Goal: Task Accomplishment & Management: Use online tool/utility

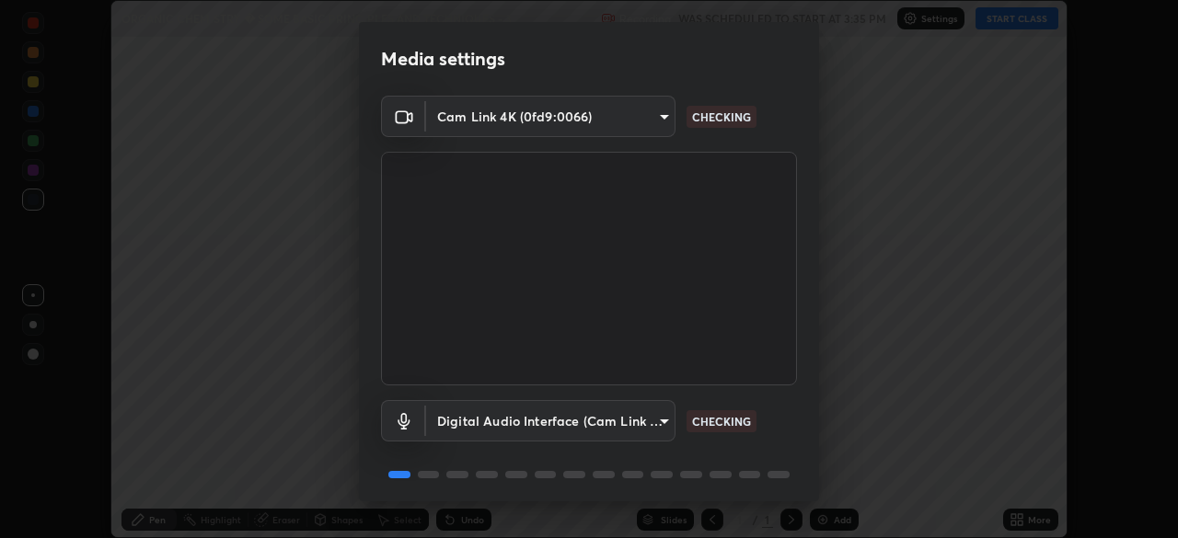
scroll to position [65, 0]
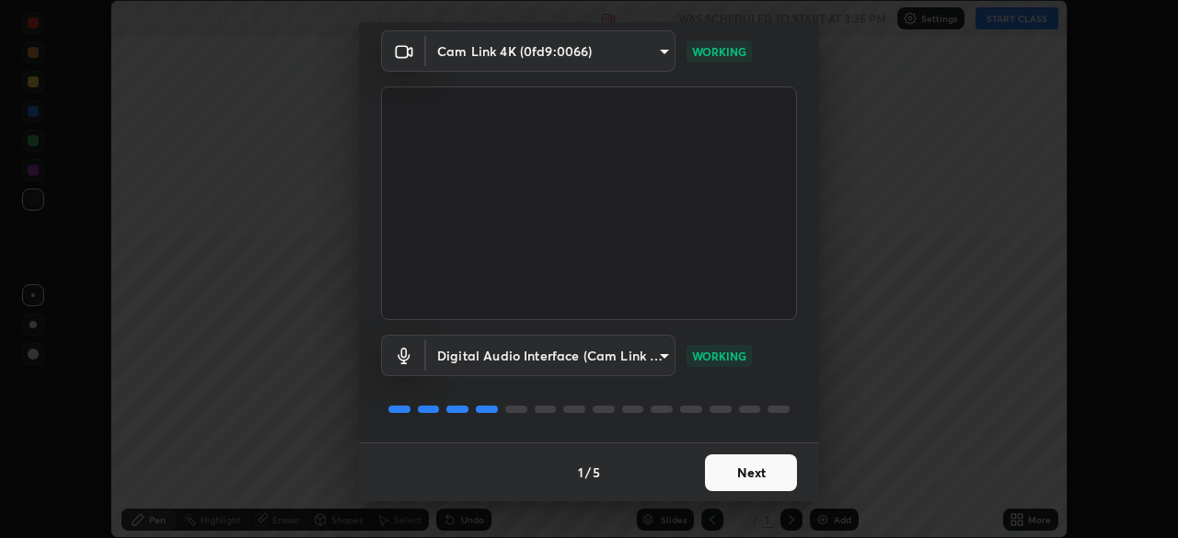
click at [745, 474] on button "Next" at bounding box center [751, 473] width 92 height 37
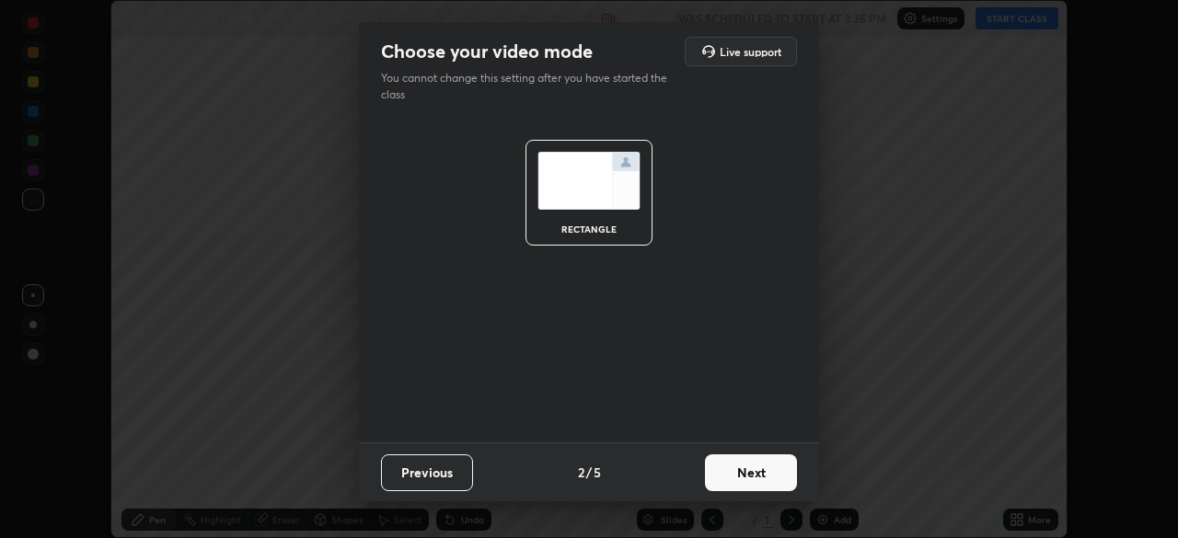
scroll to position [0, 0]
click at [740, 475] on button "Next" at bounding box center [751, 473] width 92 height 37
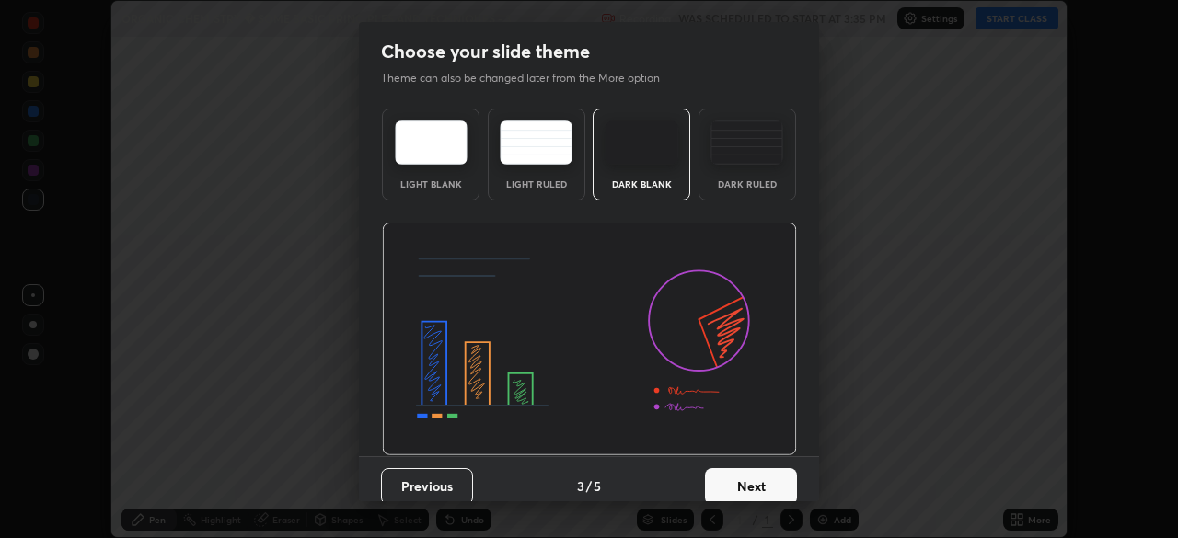
click at [743, 482] on button "Next" at bounding box center [751, 486] width 92 height 37
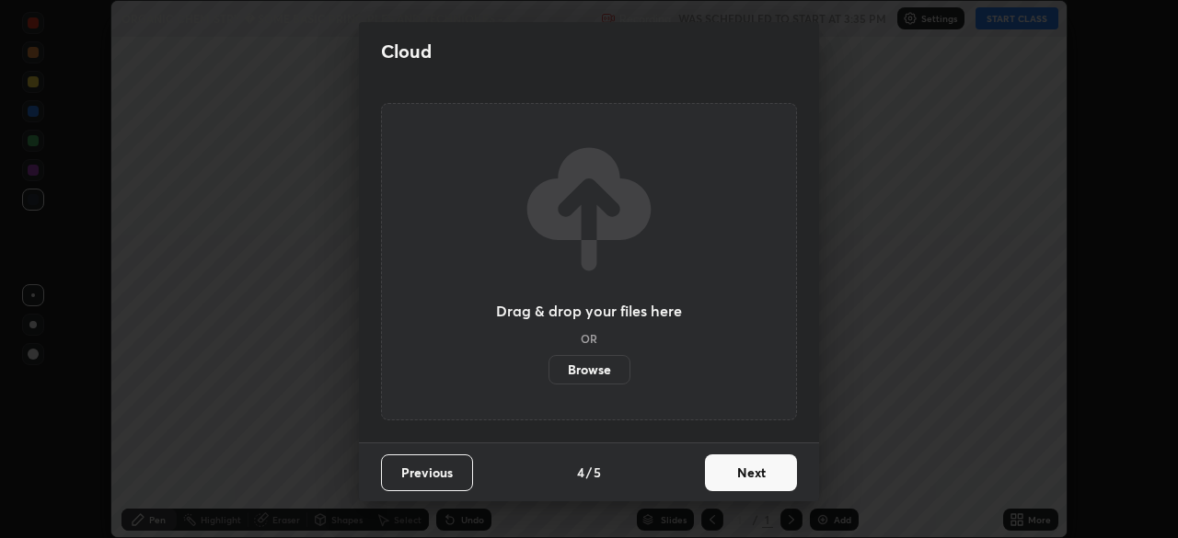
click at [740, 475] on button "Next" at bounding box center [751, 473] width 92 height 37
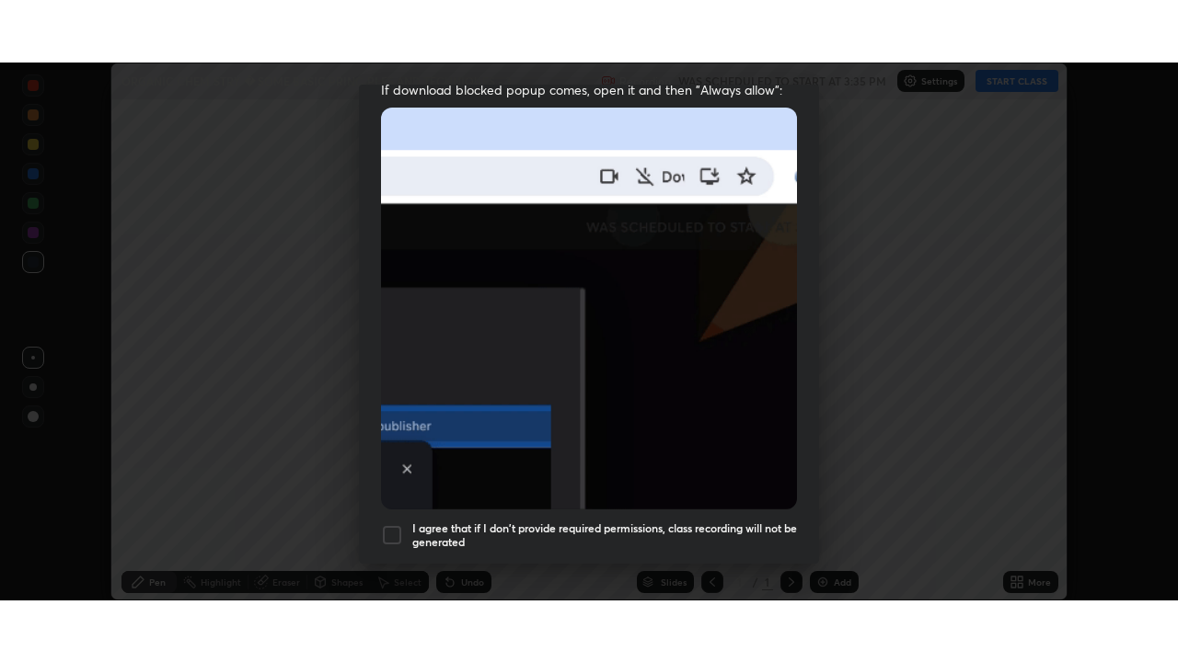
scroll to position [441, 0]
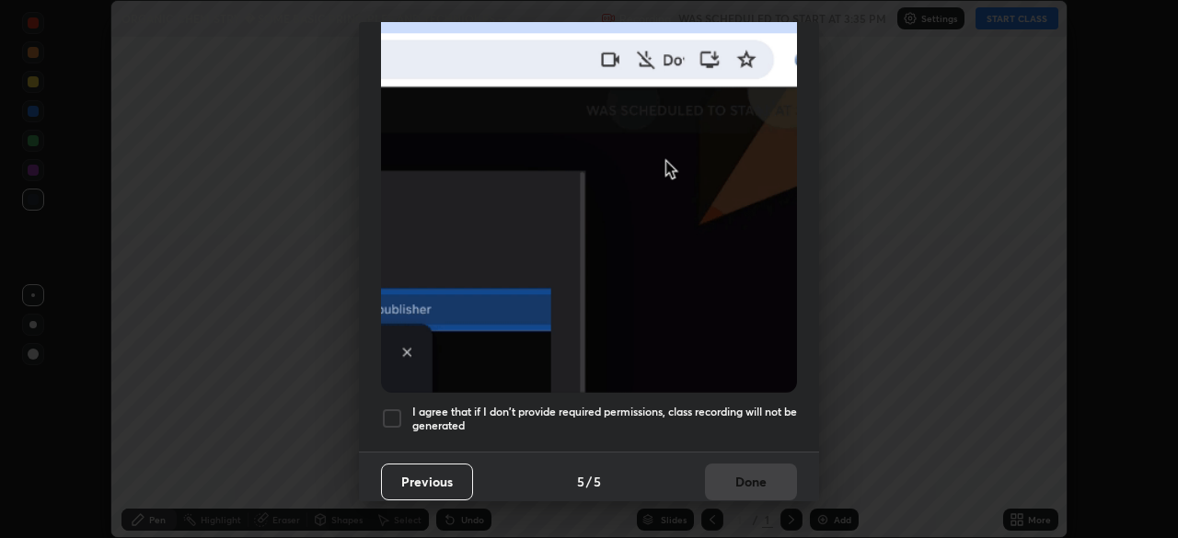
click at [392, 410] on div at bounding box center [392, 419] width 22 height 22
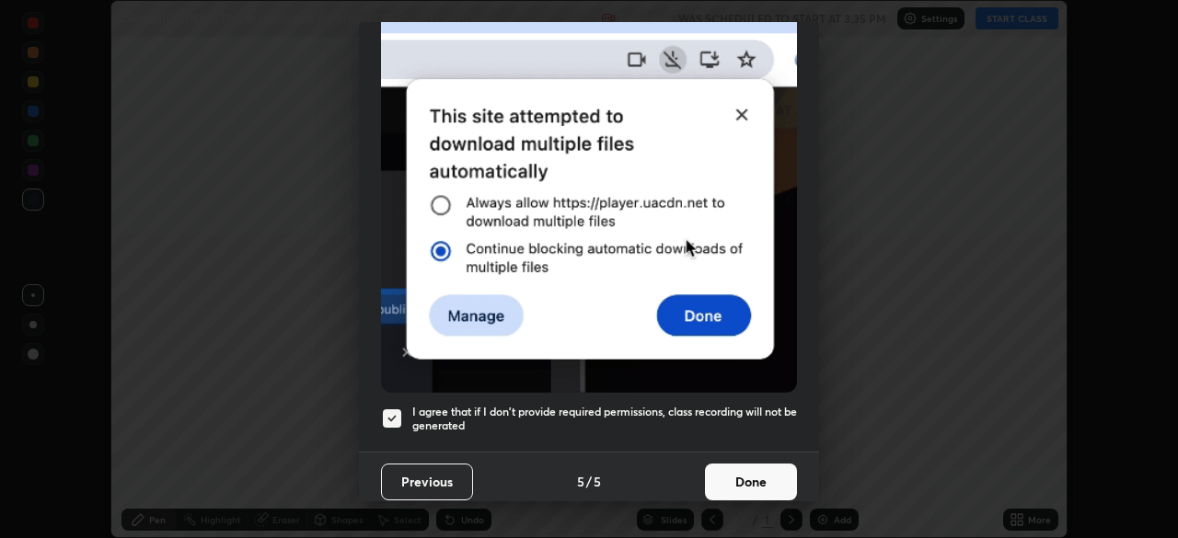
click at [737, 475] on button "Done" at bounding box center [751, 482] width 92 height 37
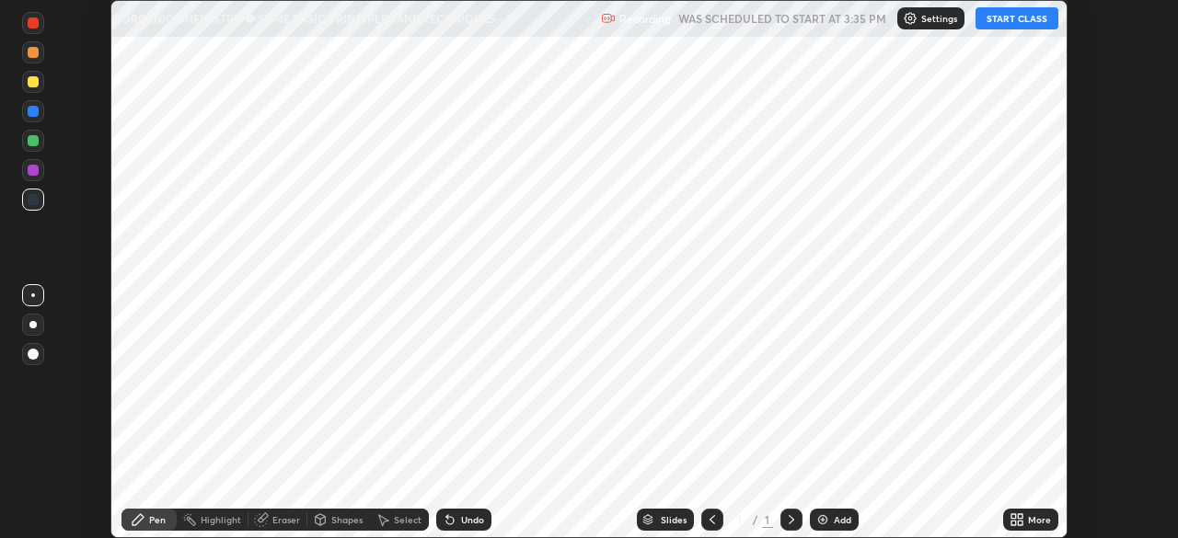
click at [1008, 23] on button "START CLASS" at bounding box center [1016, 18] width 83 height 22
click at [1015, 519] on icon at bounding box center [1013, 516] width 5 height 5
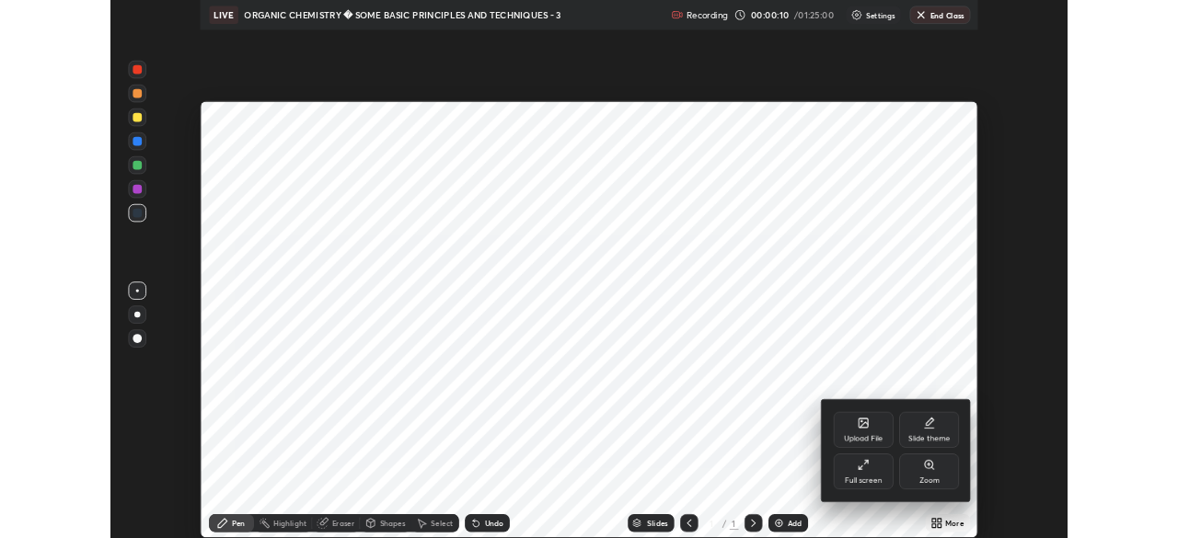
scroll to position [662, 1178]
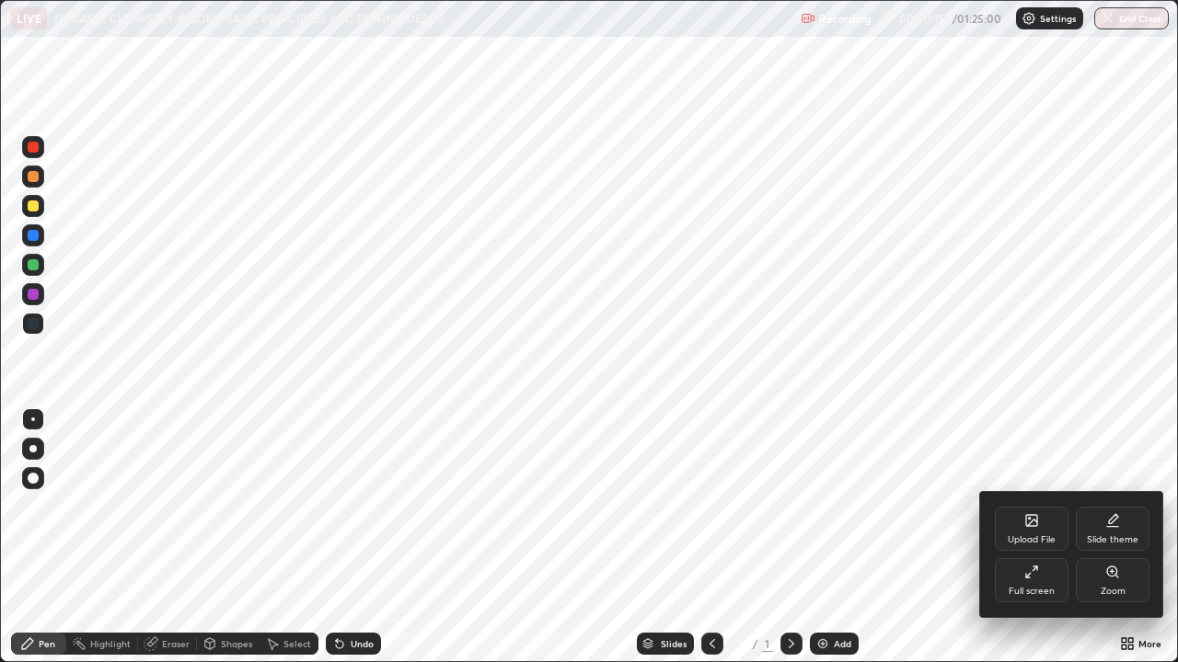
click at [1109, 537] on div "Slide theme" at bounding box center [1113, 540] width 52 height 9
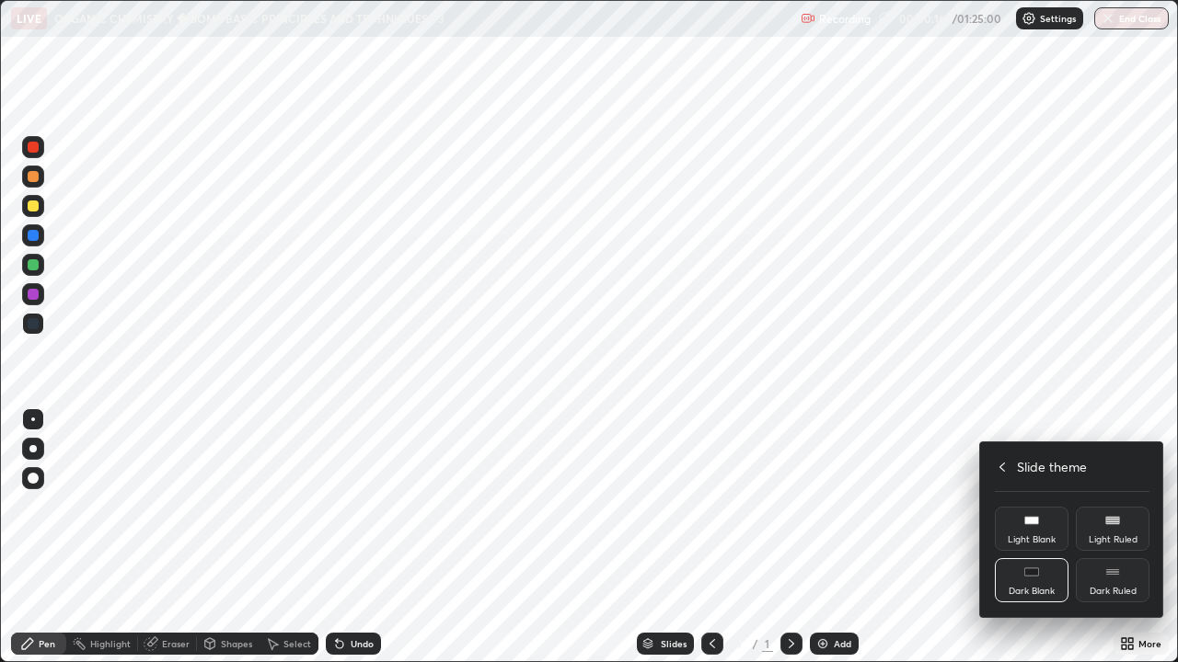
click at [1100, 537] on div "Dark Ruled" at bounding box center [1112, 591] width 47 height 9
click at [819, 537] on div at bounding box center [589, 331] width 1178 height 662
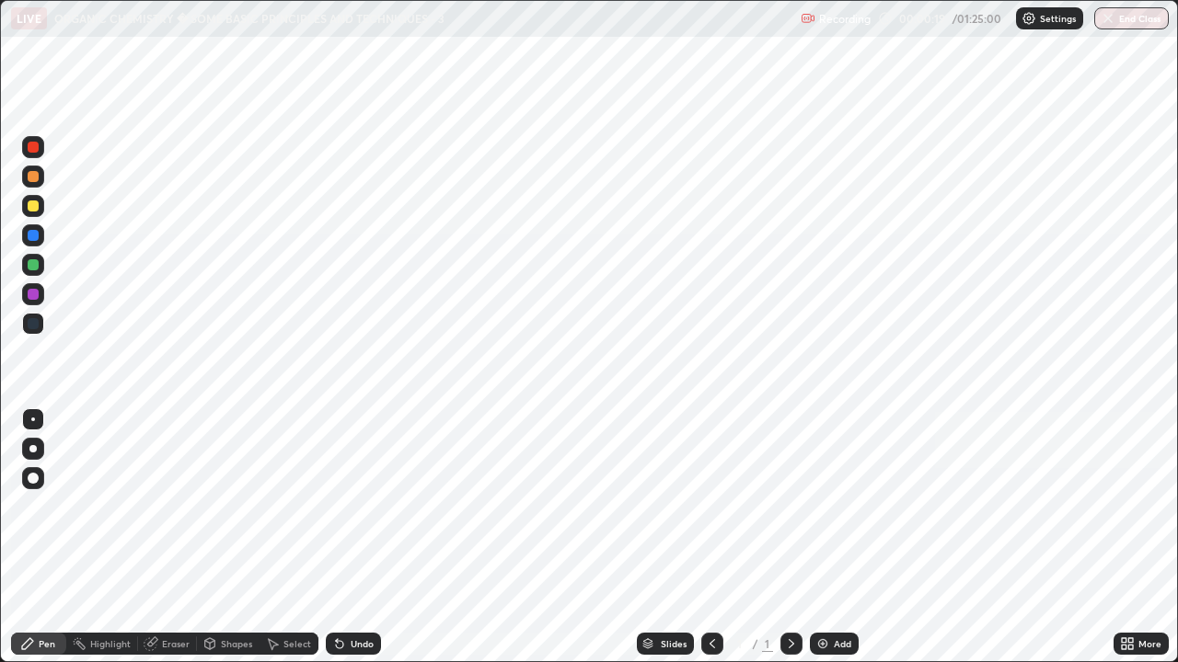
click at [824, 537] on img at bounding box center [822, 644] width 15 height 15
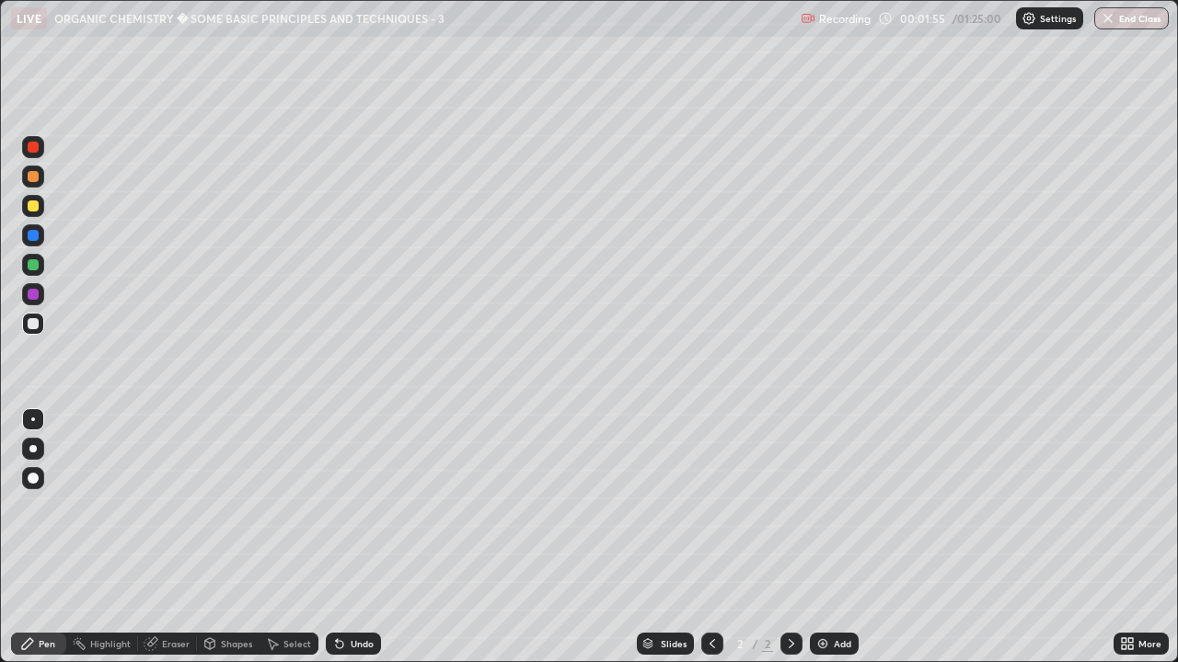
click at [34, 294] on div at bounding box center [33, 294] width 11 height 11
click at [34, 205] on div at bounding box center [33, 206] width 11 height 11
click at [168, 537] on div "Eraser" at bounding box center [176, 643] width 28 height 9
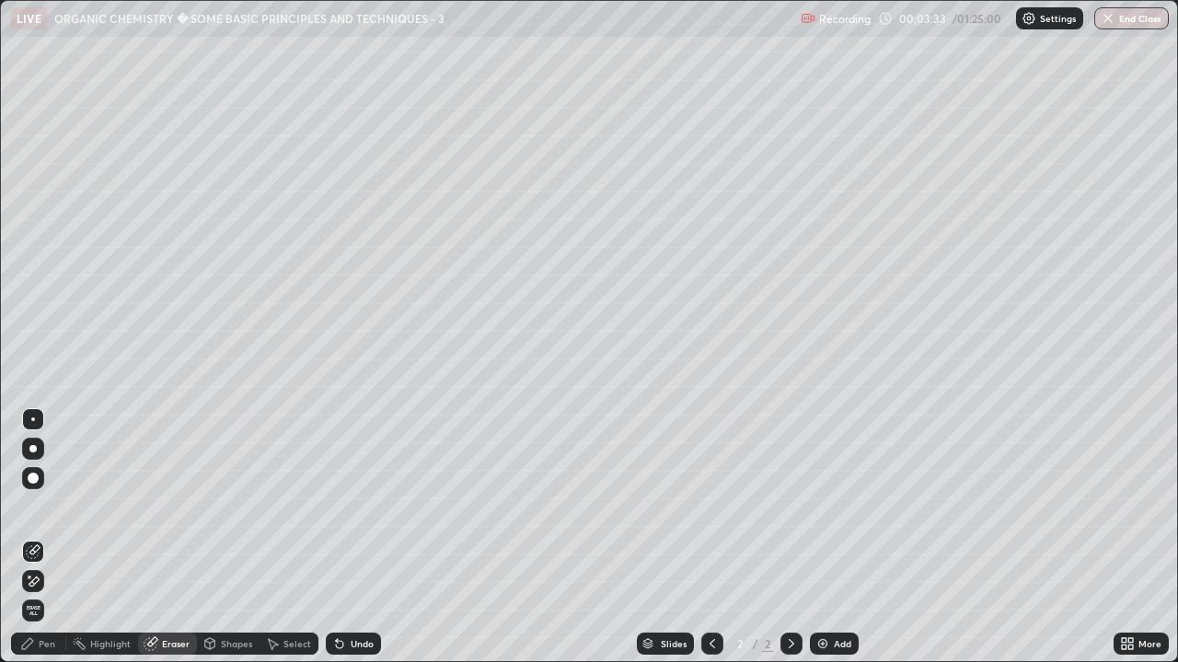
click at [42, 537] on div "Pen" at bounding box center [47, 643] width 17 height 9
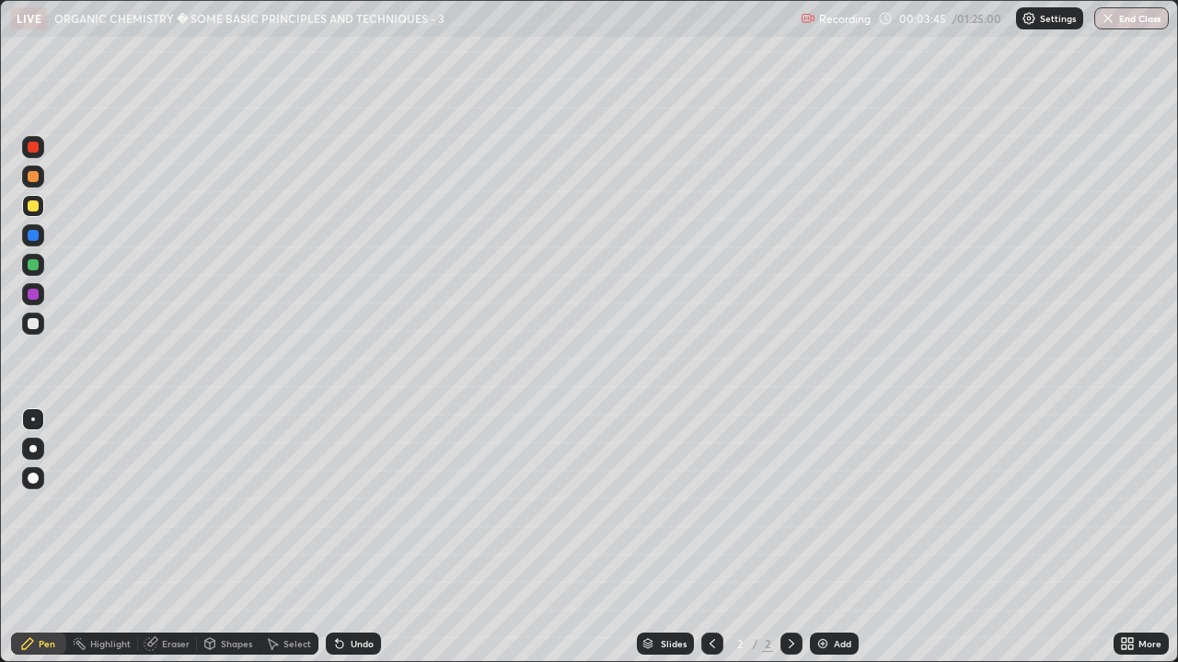
click at [170, 537] on div "Eraser" at bounding box center [176, 643] width 28 height 9
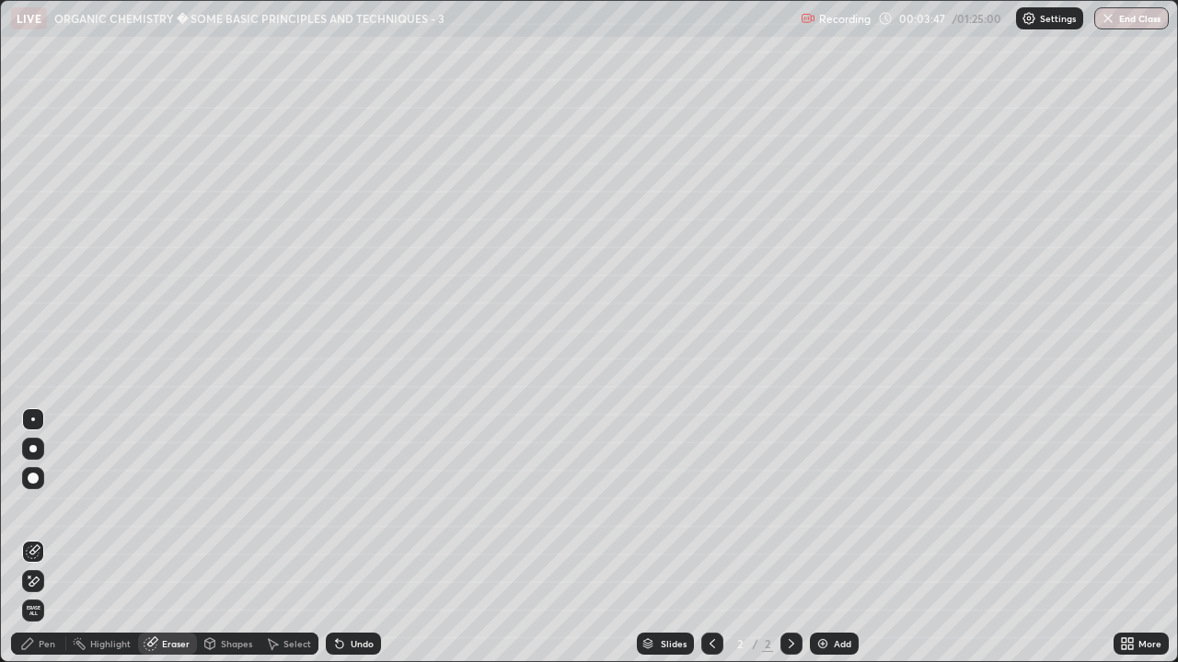
click at [55, 537] on div "Pen" at bounding box center [38, 644] width 55 height 22
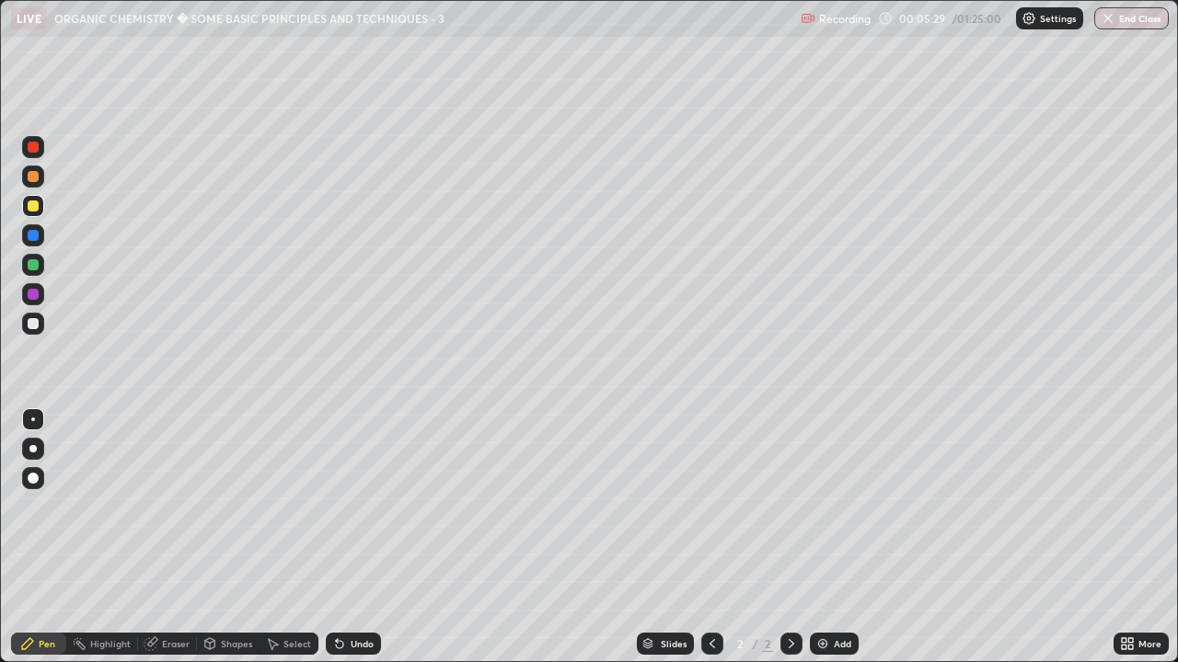
click at [185, 537] on div "Eraser" at bounding box center [176, 643] width 28 height 9
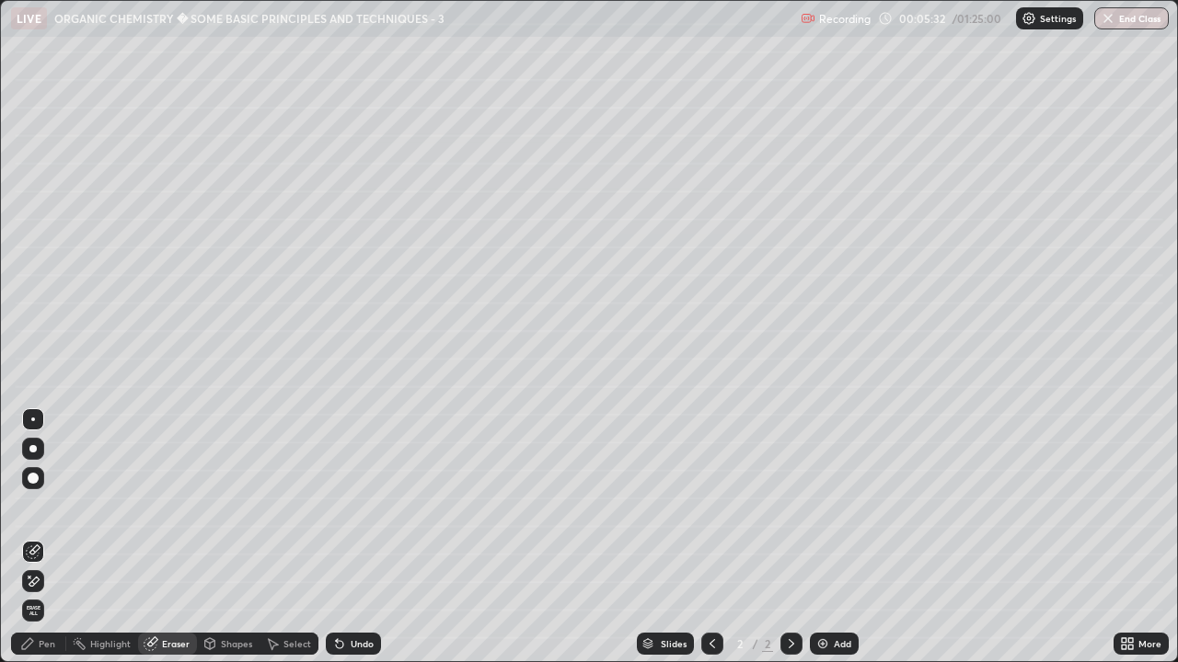
click at [51, 537] on div "Pen" at bounding box center [47, 643] width 17 height 9
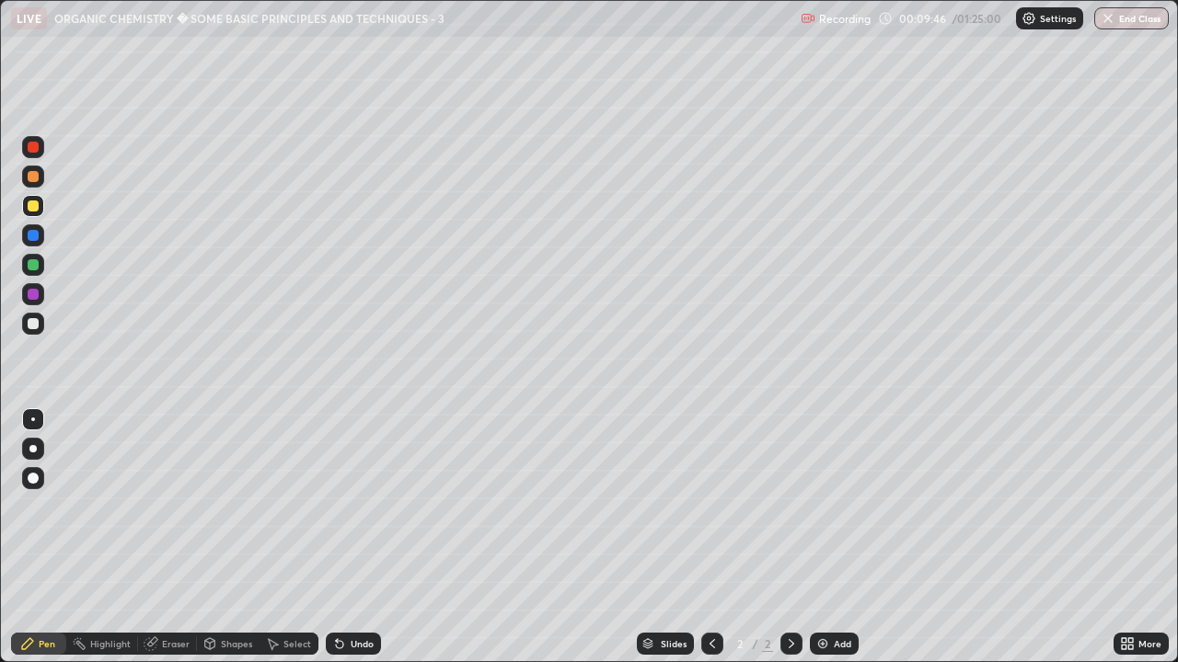
click at [819, 537] on img at bounding box center [822, 644] width 15 height 15
click at [179, 537] on div "Eraser" at bounding box center [176, 643] width 28 height 9
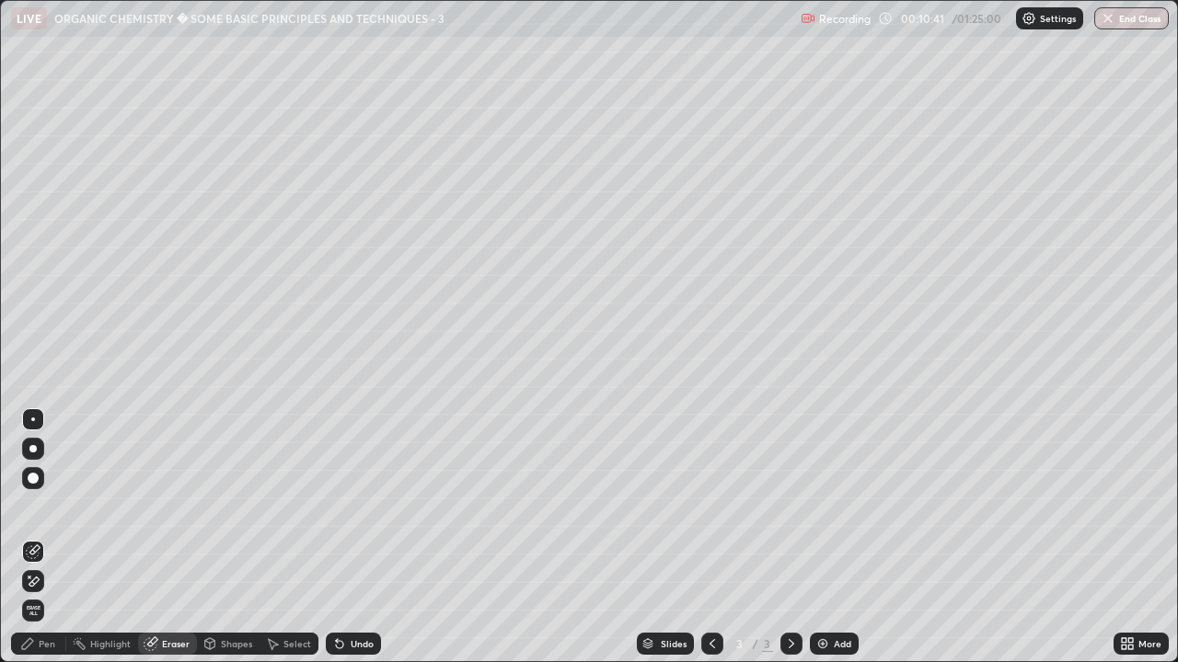
click at [49, 537] on div "Pen" at bounding box center [47, 643] width 17 height 9
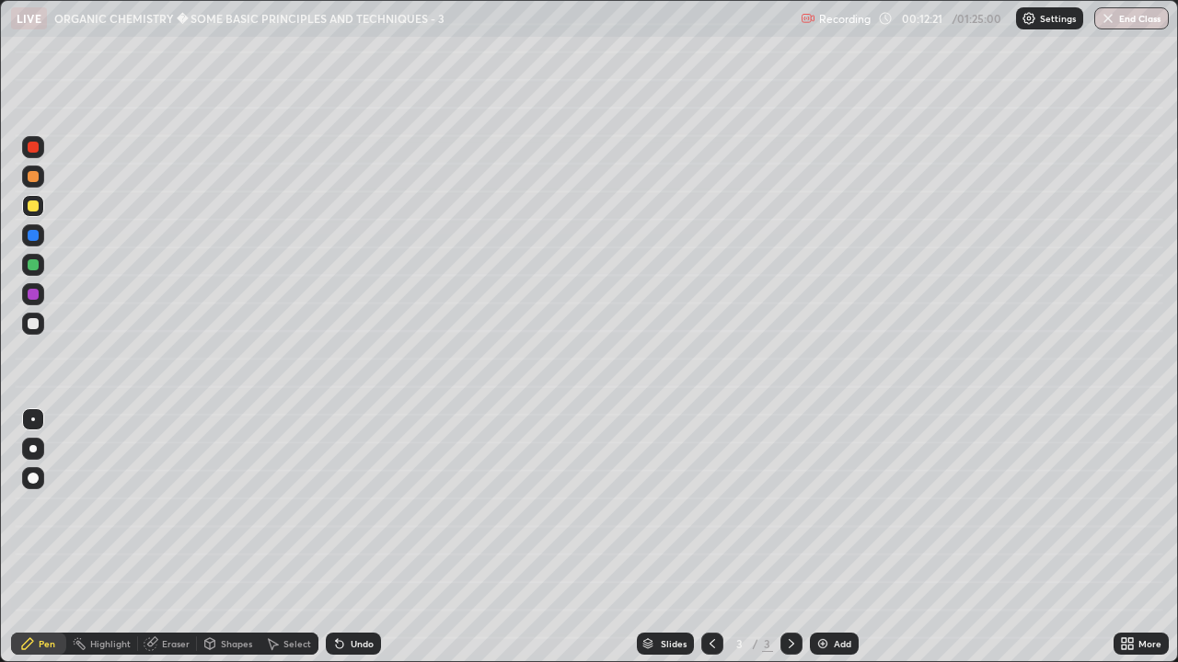
click at [35, 267] on div at bounding box center [33, 264] width 11 height 11
click at [34, 206] on div at bounding box center [33, 206] width 11 height 11
click at [174, 537] on div "Eraser" at bounding box center [176, 643] width 28 height 9
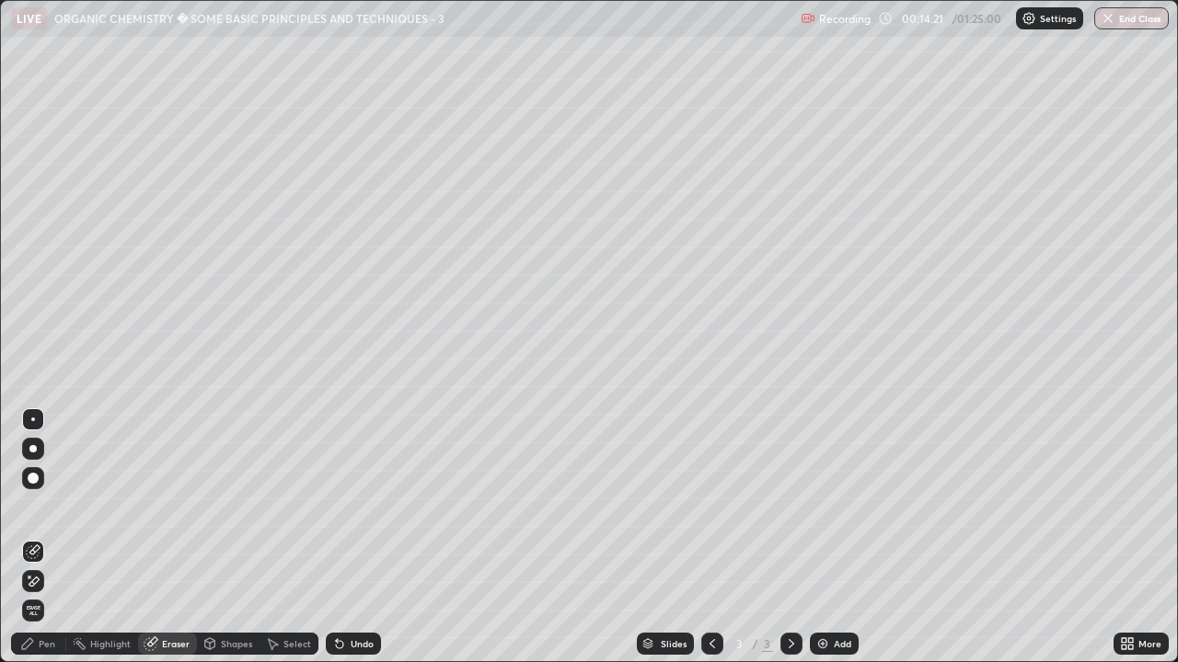
click at [53, 537] on div "Pen" at bounding box center [47, 643] width 17 height 9
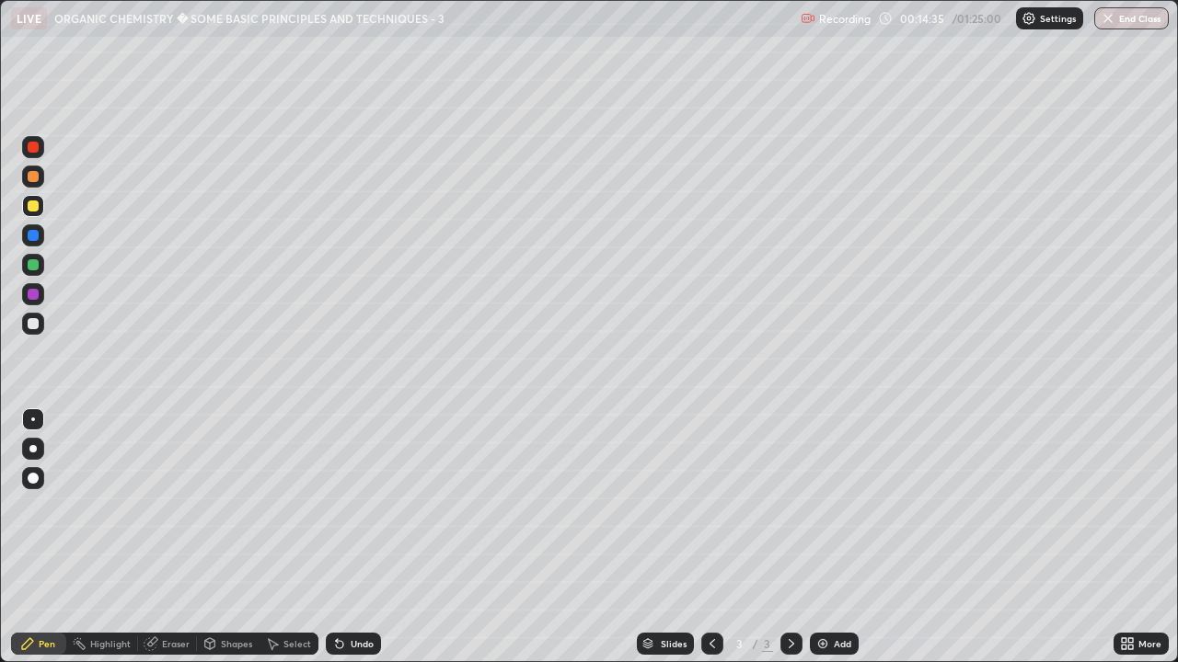
click at [29, 266] on div at bounding box center [33, 264] width 11 height 11
click at [172, 537] on div "Eraser" at bounding box center [176, 643] width 28 height 9
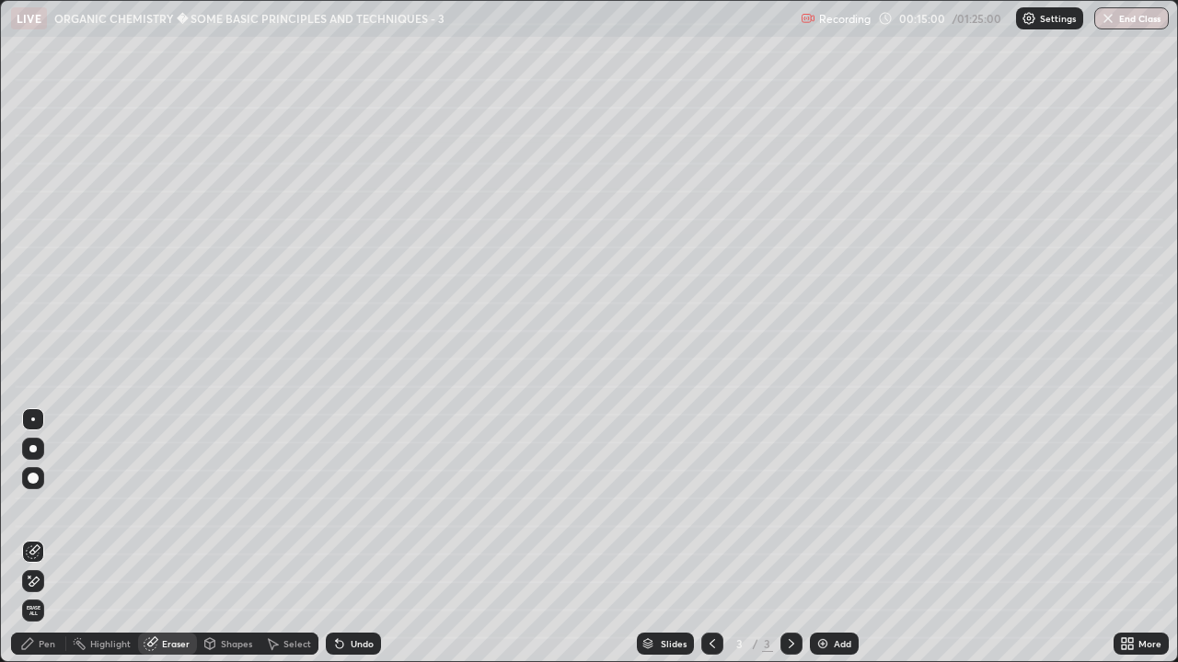
click at [51, 537] on div "Pen" at bounding box center [47, 643] width 17 height 9
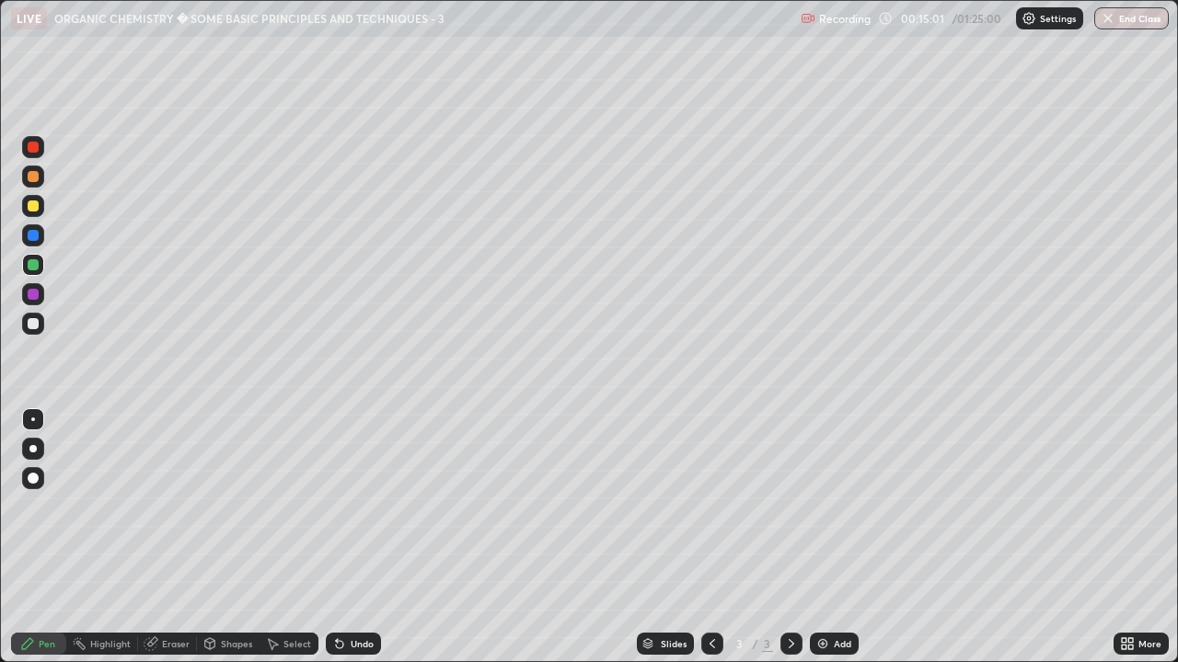
click at [33, 154] on div at bounding box center [33, 147] width 22 height 22
click at [818, 537] on img at bounding box center [822, 644] width 15 height 15
click at [35, 207] on div at bounding box center [33, 206] width 11 height 11
click at [169, 537] on div "Eraser" at bounding box center [176, 643] width 28 height 9
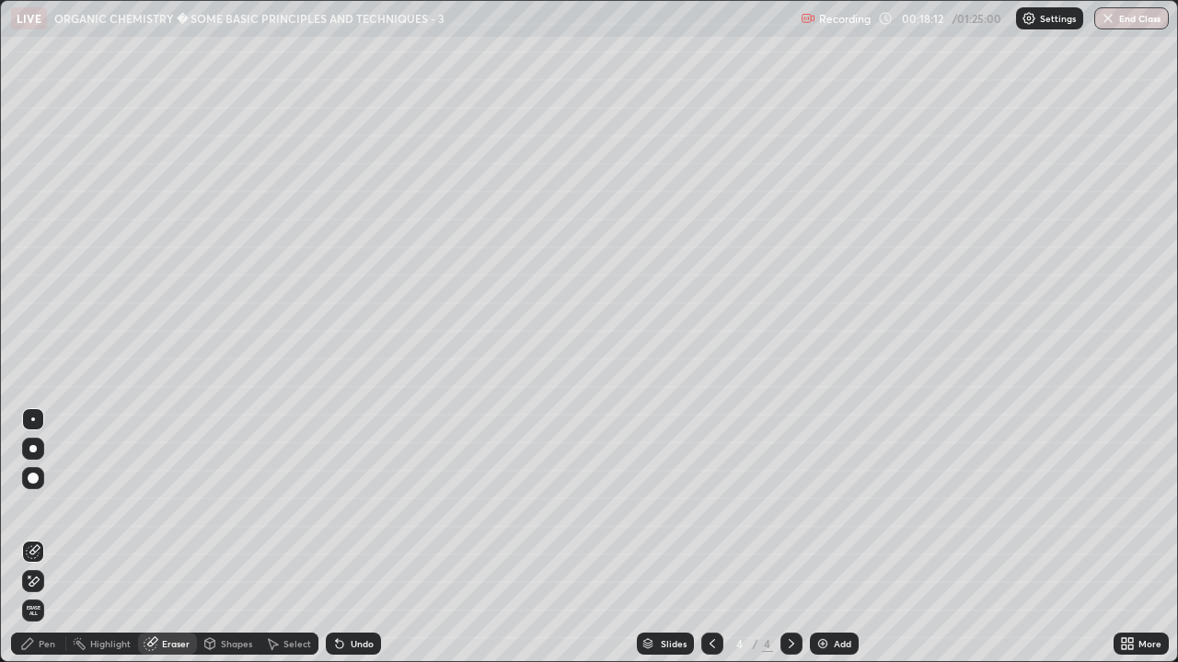
click at [57, 537] on div "Pen" at bounding box center [38, 644] width 55 height 22
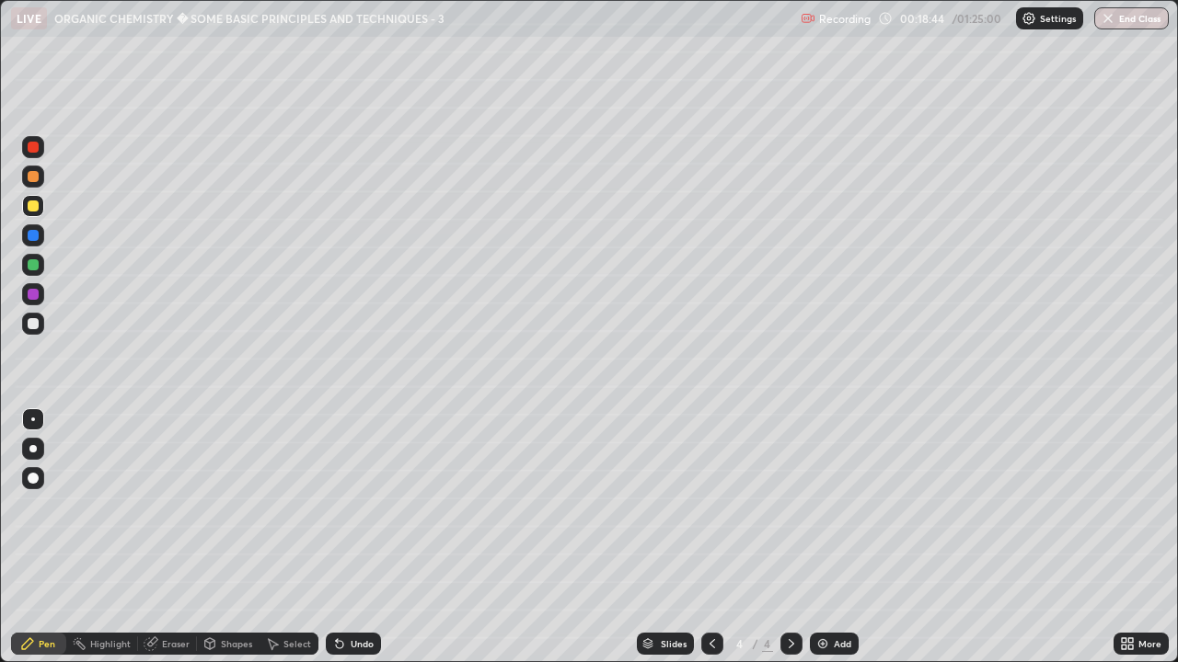
click at [37, 149] on div at bounding box center [33, 147] width 11 height 11
click at [37, 205] on div at bounding box center [33, 206] width 11 height 11
click at [172, 537] on div "Eraser" at bounding box center [176, 643] width 28 height 9
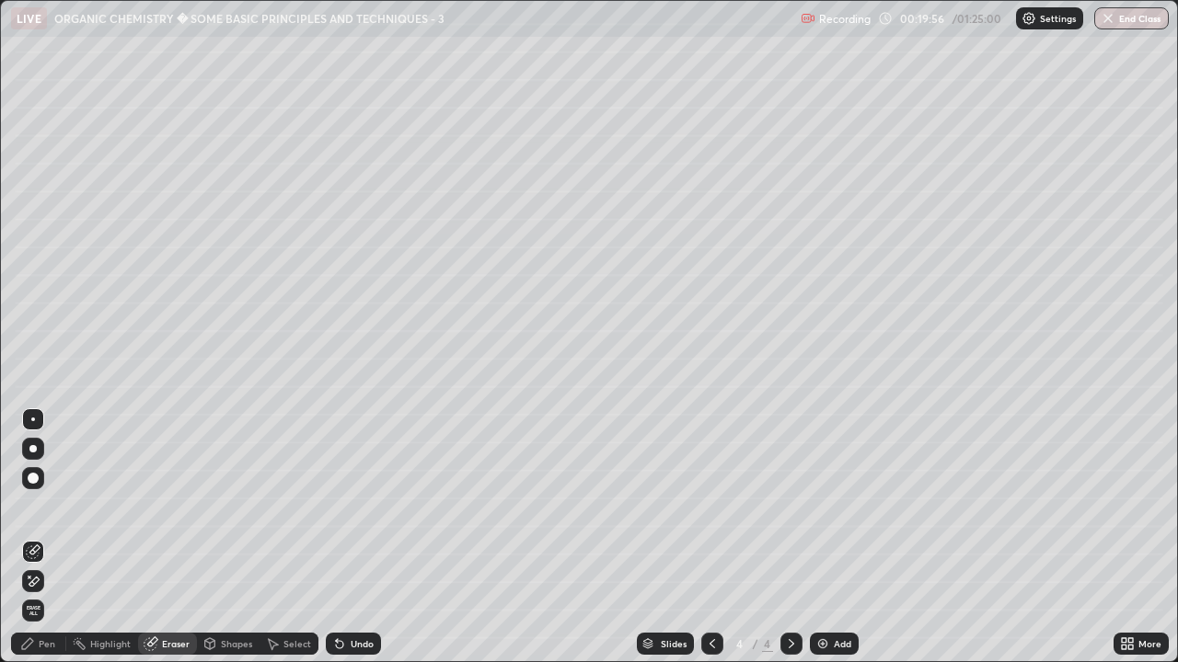
click at [51, 537] on div "Pen" at bounding box center [38, 644] width 55 height 22
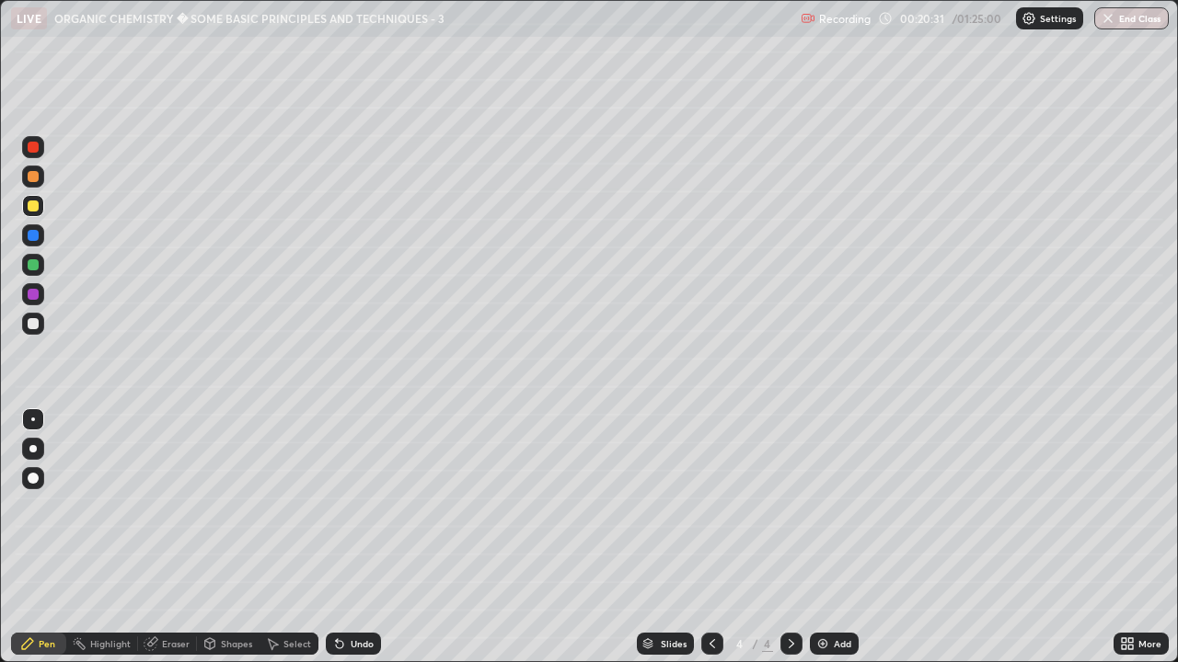
click at [35, 295] on div at bounding box center [33, 294] width 11 height 11
click at [162, 537] on div "Eraser" at bounding box center [176, 643] width 28 height 9
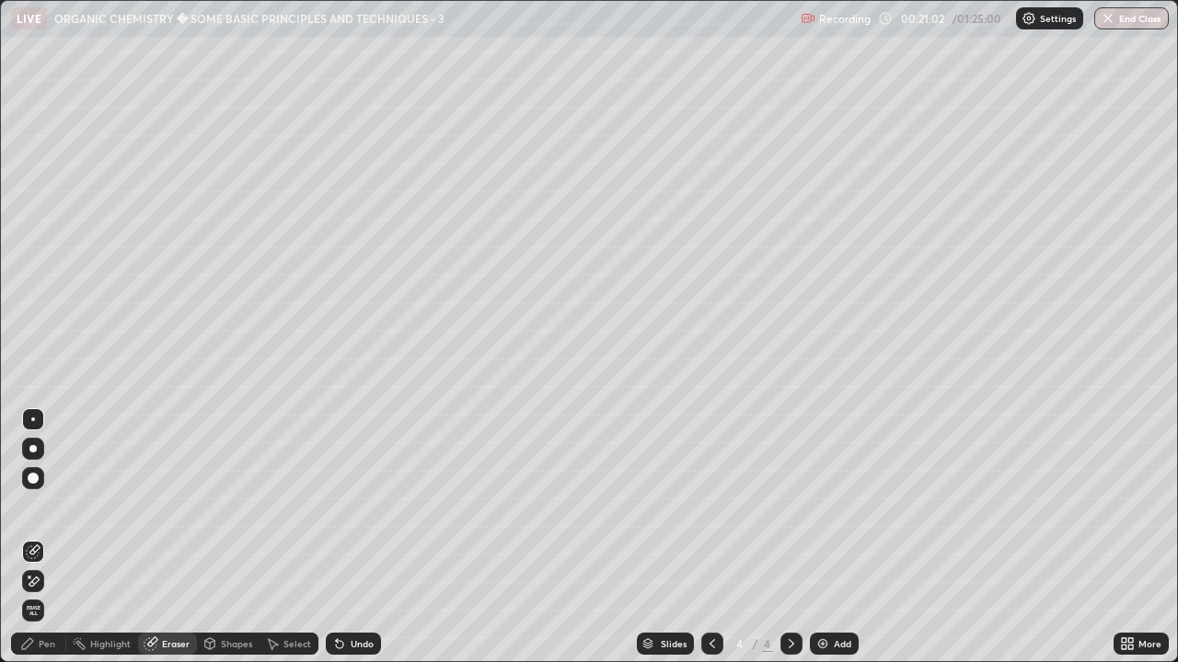
click at [50, 537] on div "Pen" at bounding box center [47, 643] width 17 height 9
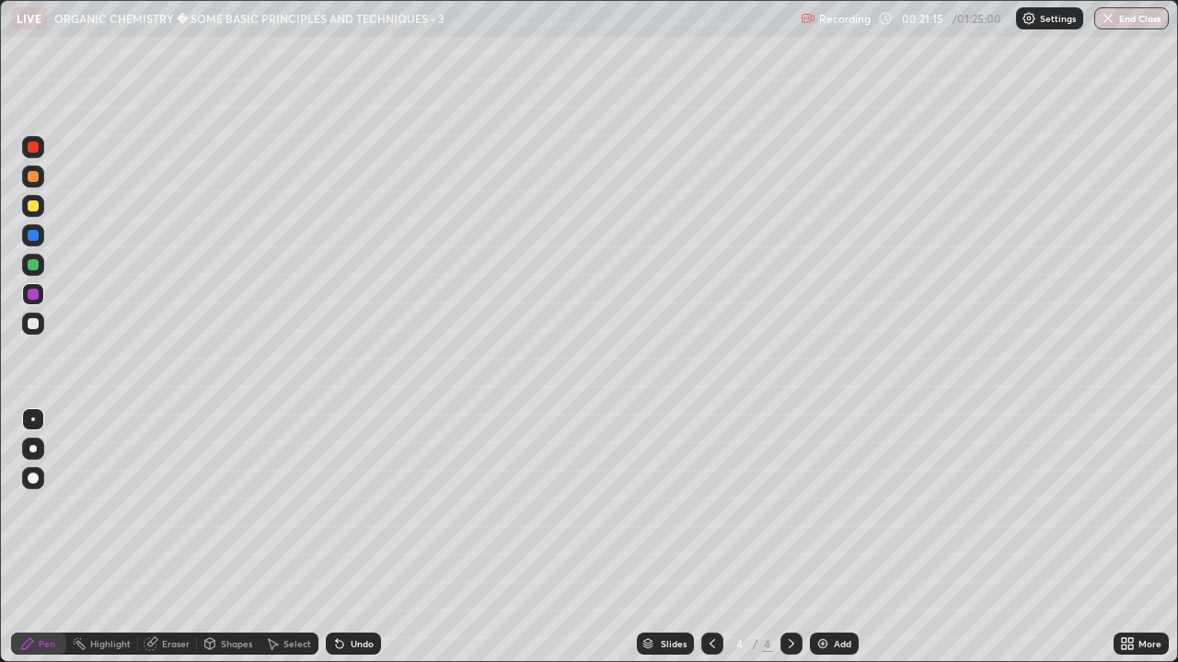
click at [167, 537] on div "Eraser" at bounding box center [176, 643] width 28 height 9
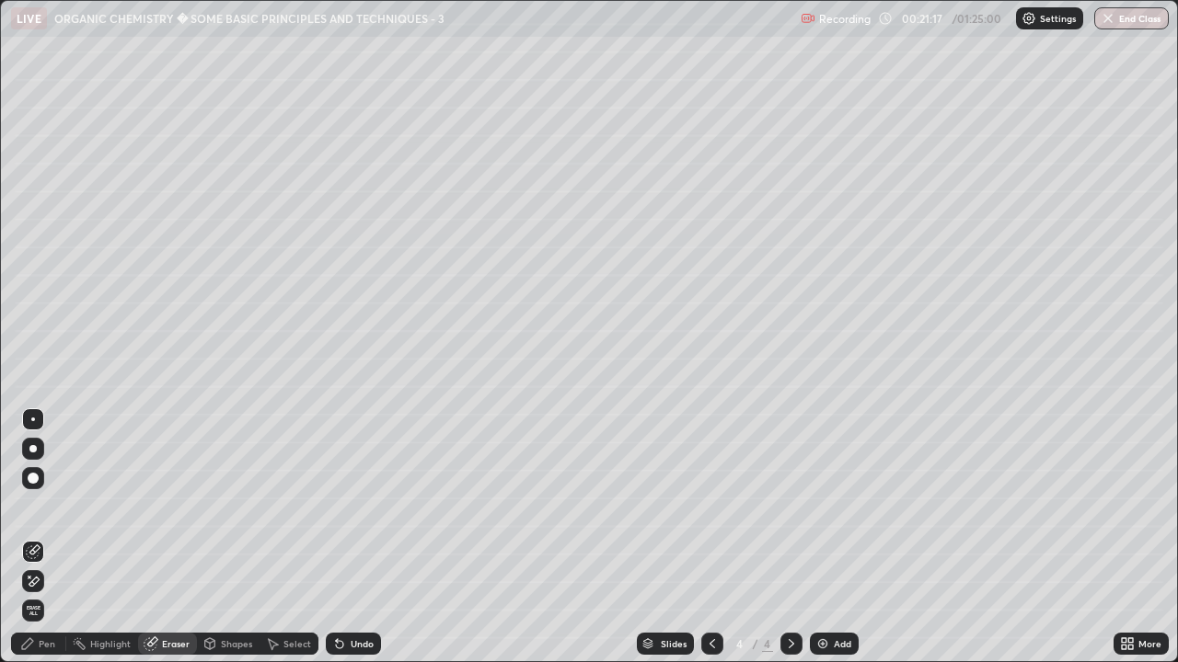
click at [50, 537] on div "Pen" at bounding box center [47, 643] width 17 height 9
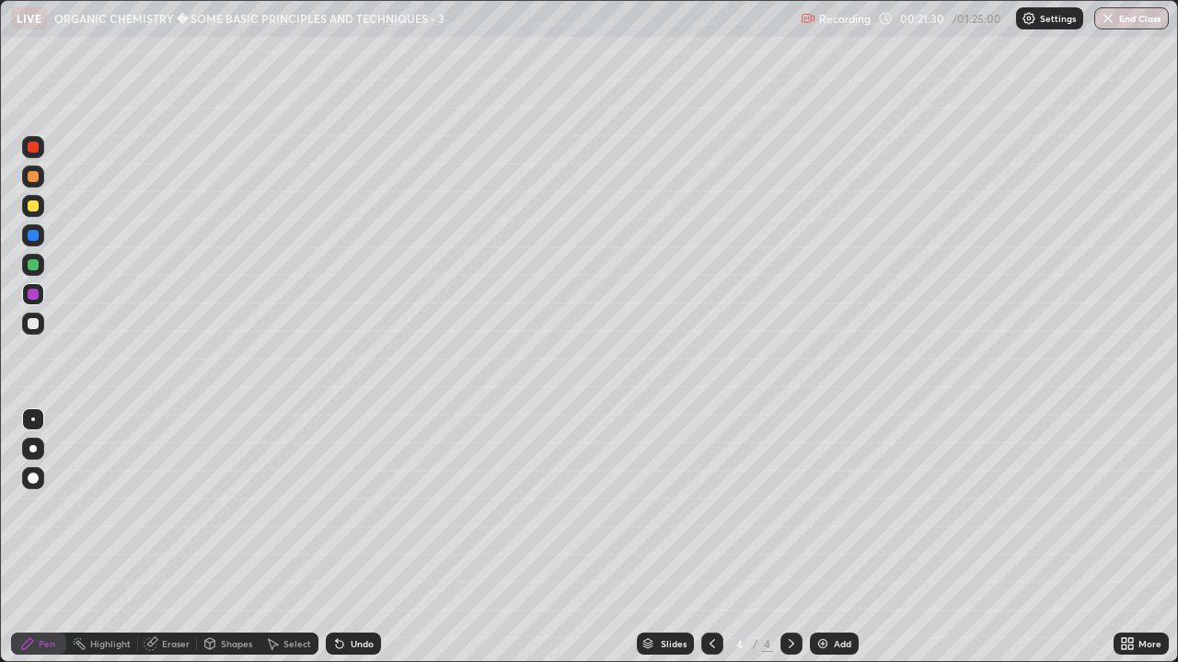
click at [38, 202] on div at bounding box center [33, 206] width 11 height 11
click at [33, 148] on div at bounding box center [33, 147] width 11 height 11
click at [186, 537] on div "Eraser" at bounding box center [176, 643] width 28 height 9
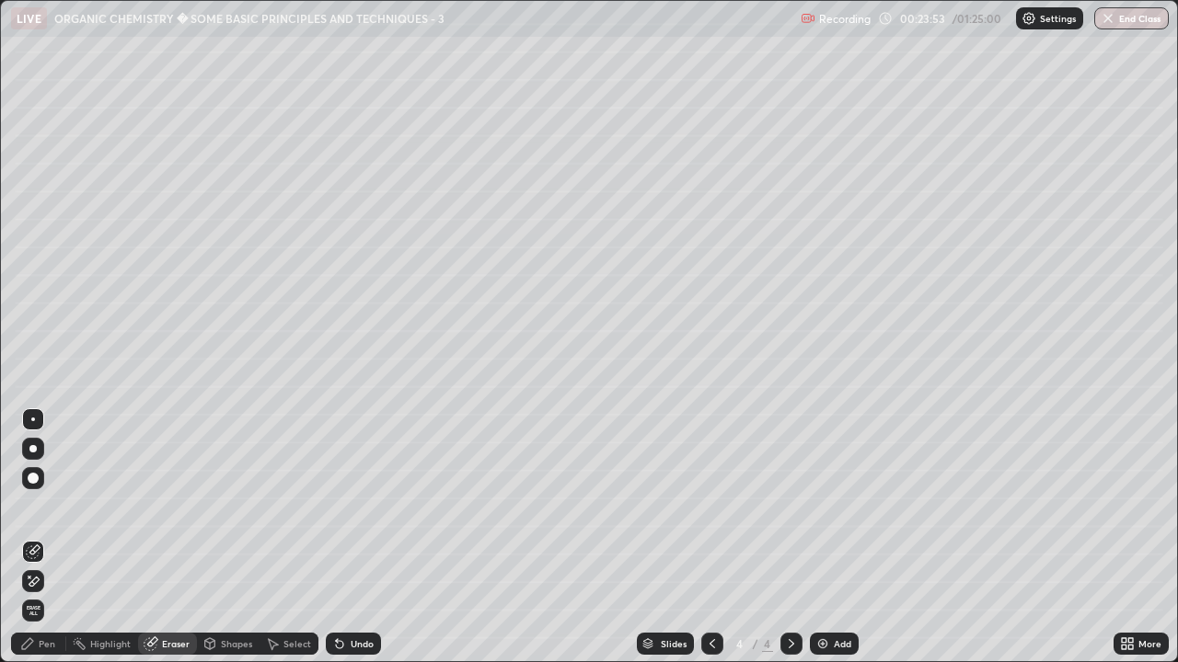
click at [52, 537] on div "Pen" at bounding box center [47, 643] width 17 height 9
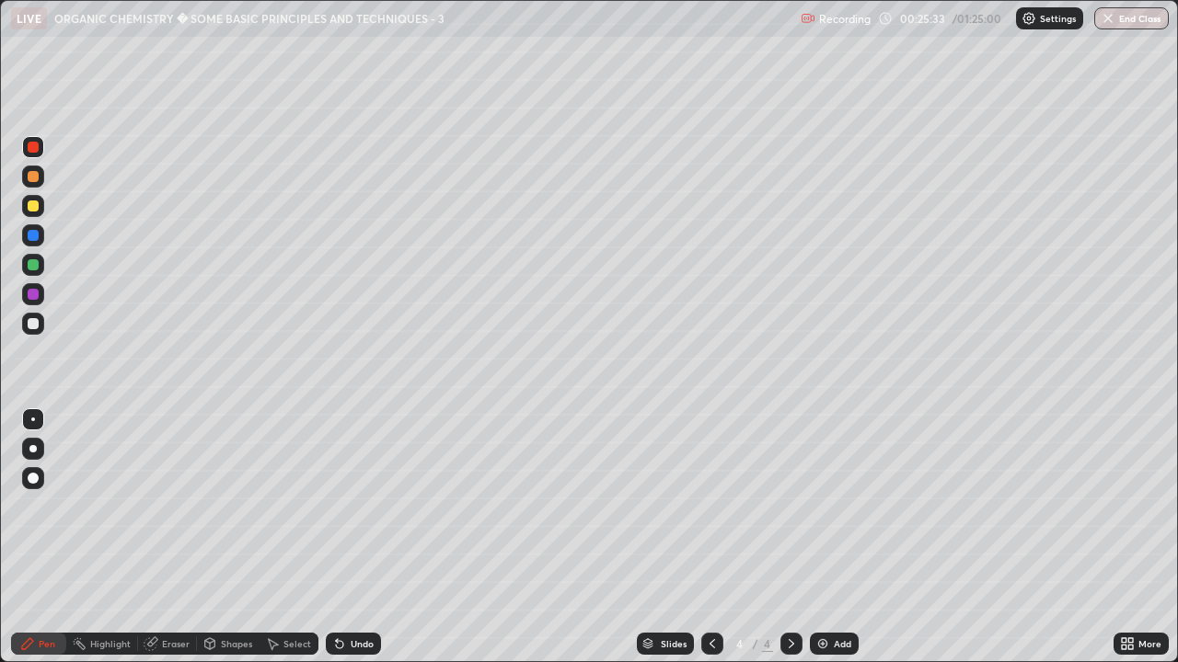
click at [34, 237] on div at bounding box center [33, 235] width 11 height 11
click at [33, 266] on div at bounding box center [33, 264] width 11 height 11
click at [821, 537] on img at bounding box center [822, 644] width 15 height 15
click at [35, 208] on div at bounding box center [33, 206] width 11 height 11
click at [178, 537] on div "Eraser" at bounding box center [176, 643] width 28 height 9
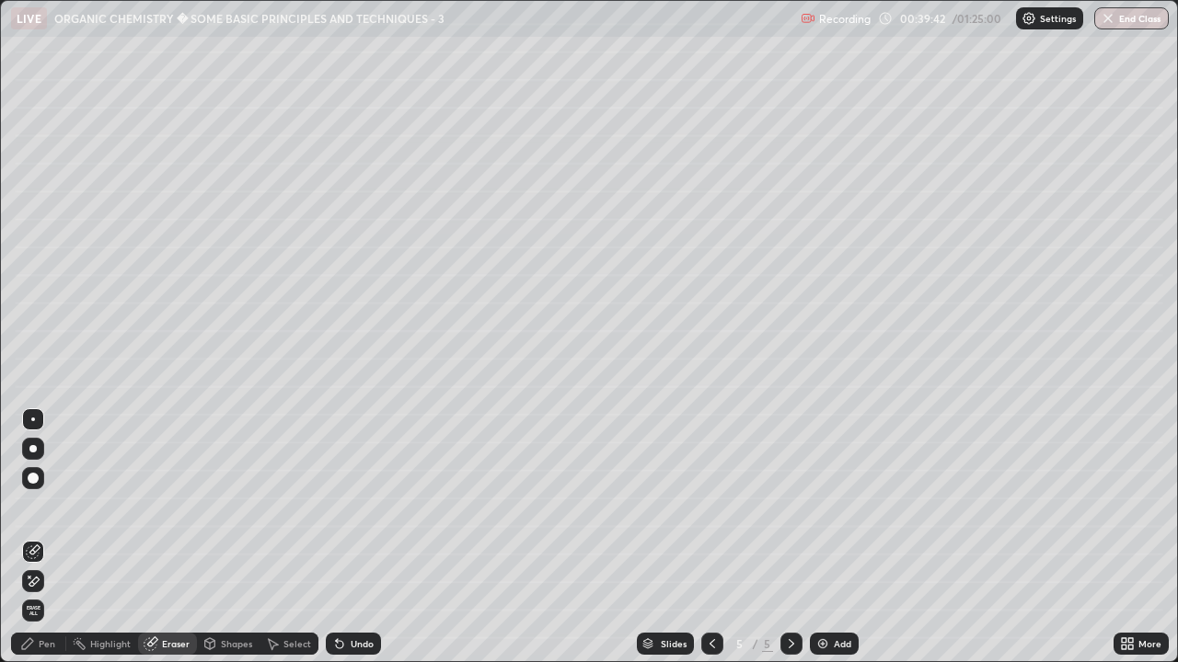
click at [57, 537] on div "Pen" at bounding box center [38, 644] width 55 height 22
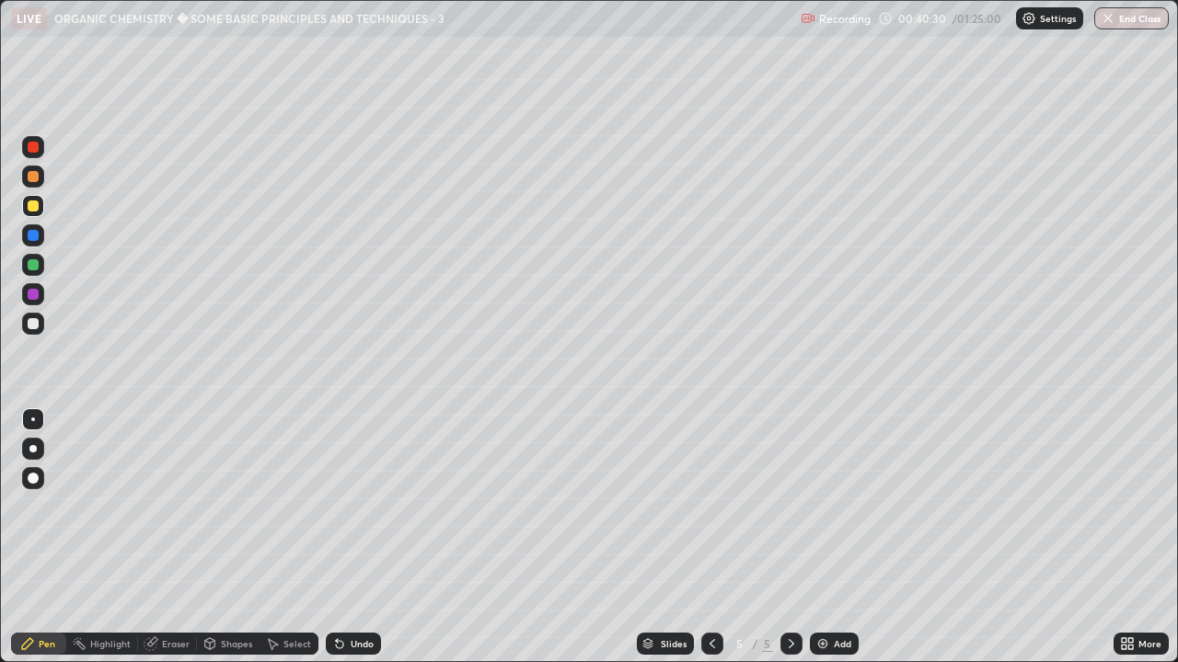
click at [33, 148] on div at bounding box center [33, 147] width 11 height 11
click at [37, 265] on div at bounding box center [33, 264] width 11 height 11
click at [26, 329] on div at bounding box center [33, 324] width 22 height 22
click at [811, 537] on div "Add" at bounding box center [834, 644] width 49 height 22
click at [177, 537] on div "Eraser" at bounding box center [176, 643] width 28 height 9
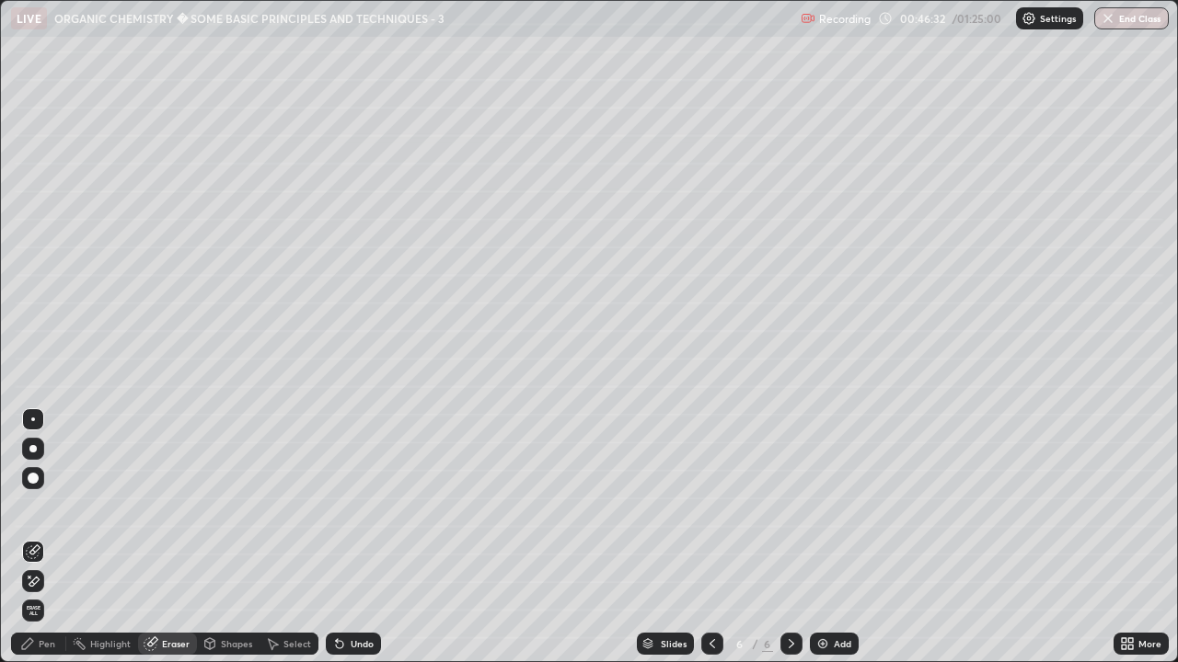
click at [55, 537] on div "Pen" at bounding box center [38, 644] width 55 height 22
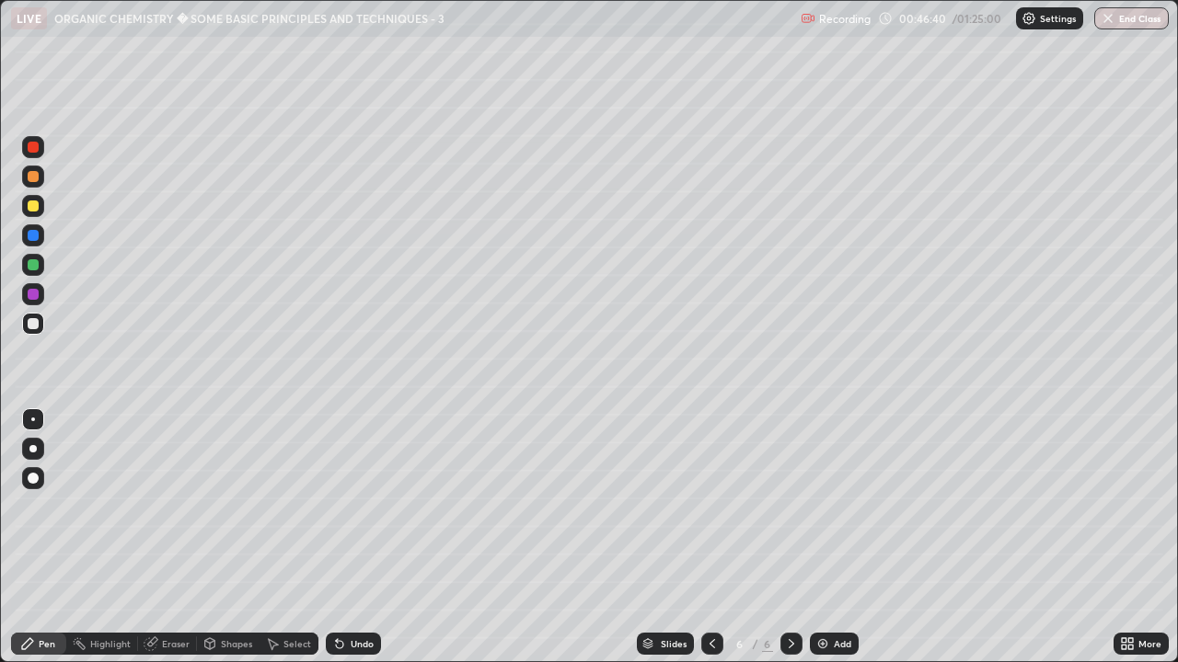
click at [35, 146] on div at bounding box center [33, 147] width 11 height 11
click at [36, 208] on div at bounding box center [33, 206] width 11 height 11
click at [33, 146] on div at bounding box center [33, 147] width 11 height 11
click at [36, 266] on div at bounding box center [33, 264] width 11 height 11
click at [37, 208] on div at bounding box center [33, 206] width 11 height 11
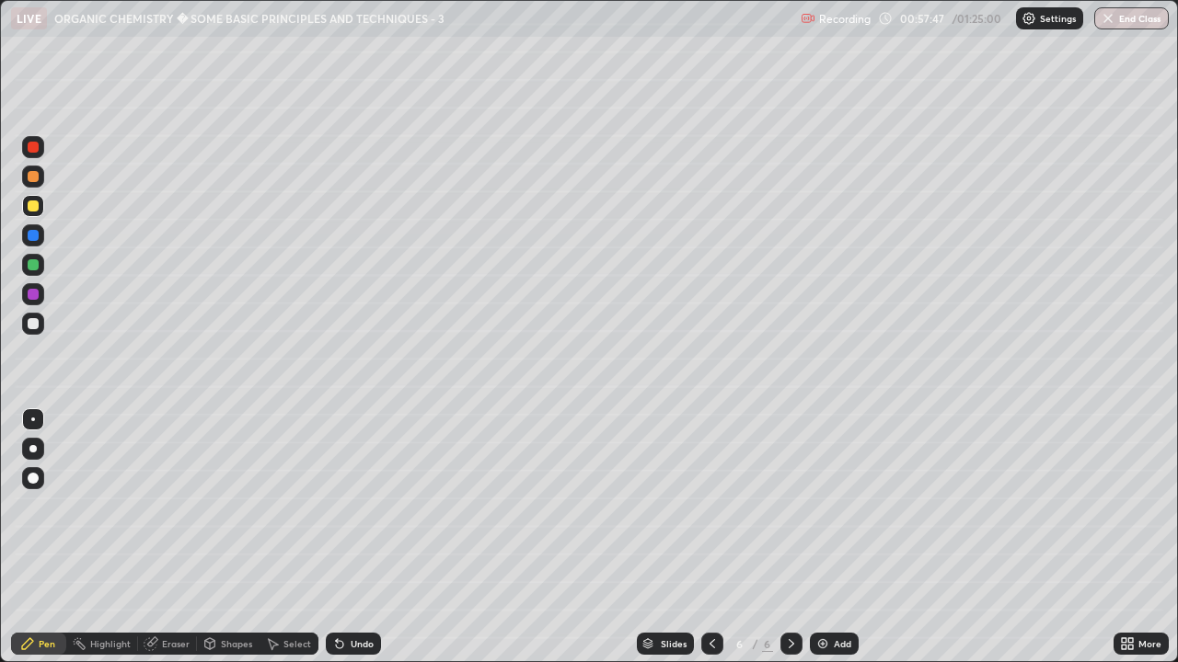
click at [817, 537] on img at bounding box center [822, 644] width 15 height 15
click at [176, 537] on div "Eraser" at bounding box center [176, 643] width 28 height 9
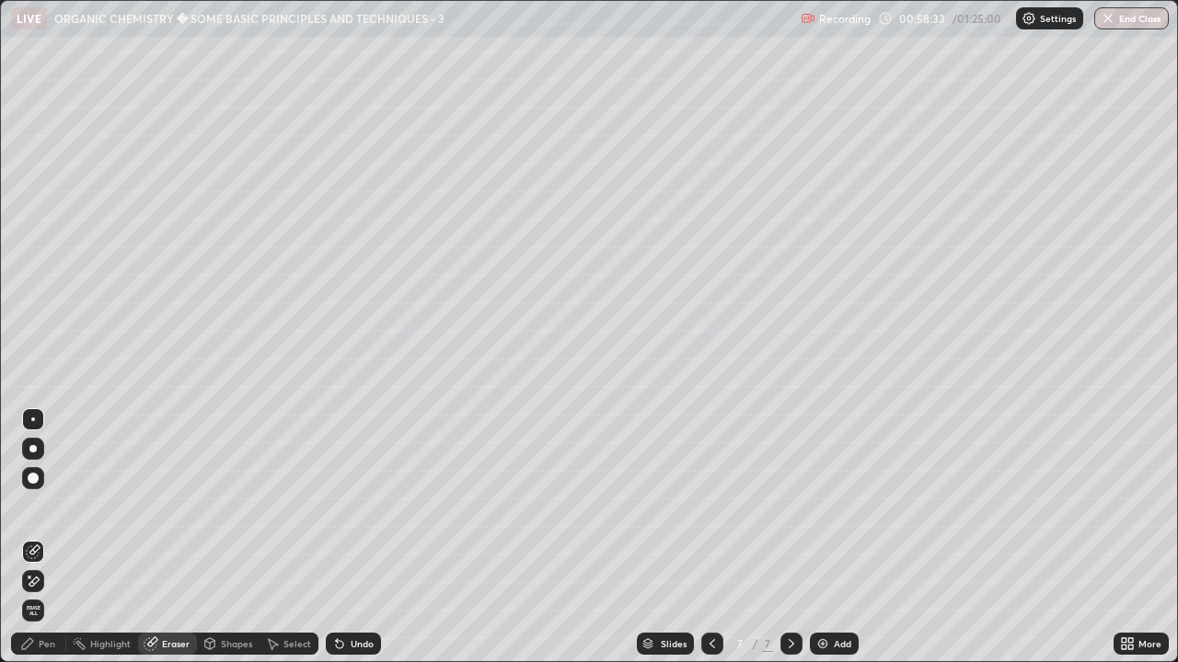
click at [33, 420] on div at bounding box center [33, 420] width 4 height 4
click at [42, 537] on div "Pen" at bounding box center [47, 643] width 17 height 9
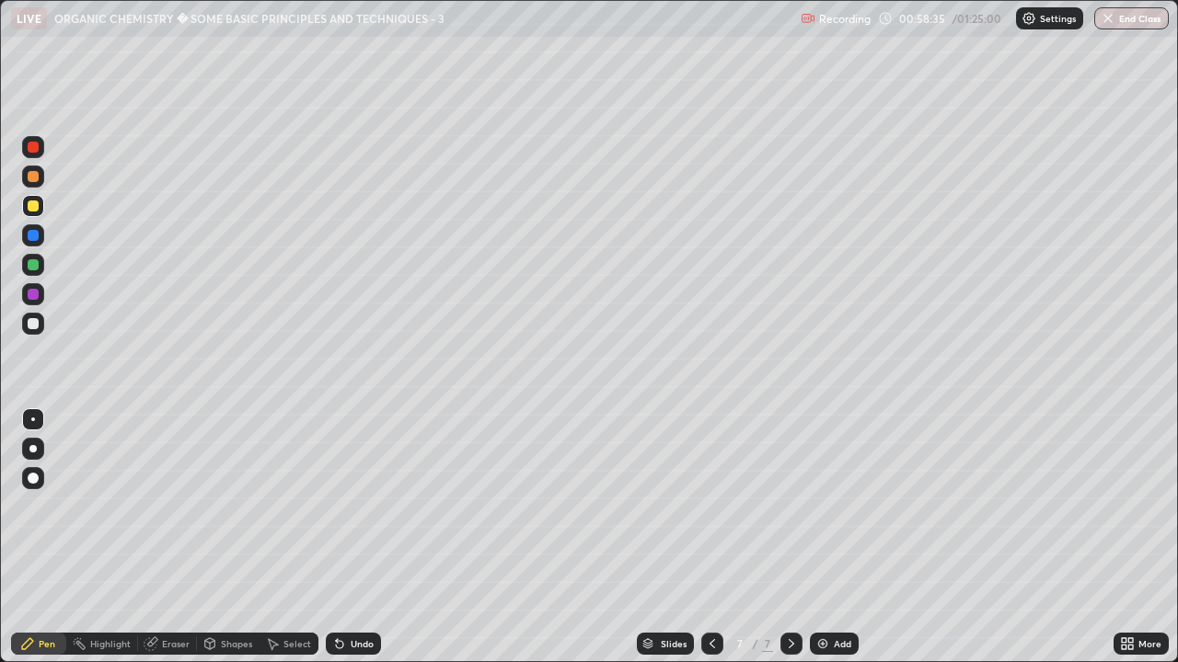
click at [36, 142] on div at bounding box center [33, 147] width 11 height 11
click at [181, 537] on div "Eraser" at bounding box center [176, 643] width 28 height 9
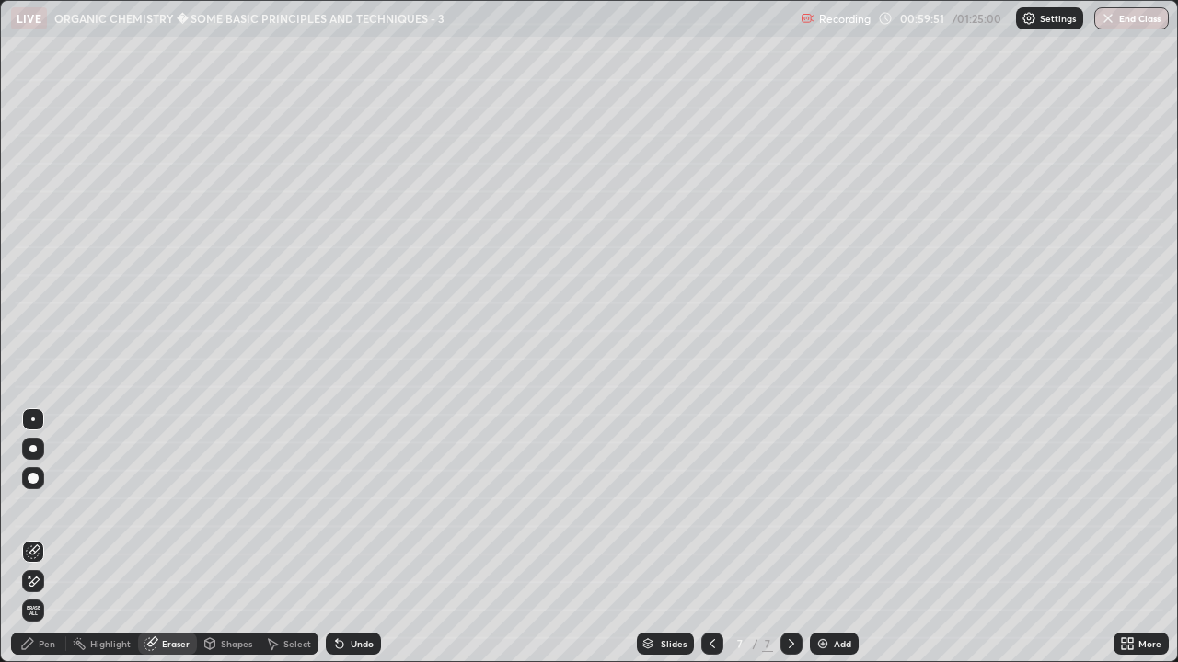
click at [50, 537] on div "Pen" at bounding box center [47, 643] width 17 height 9
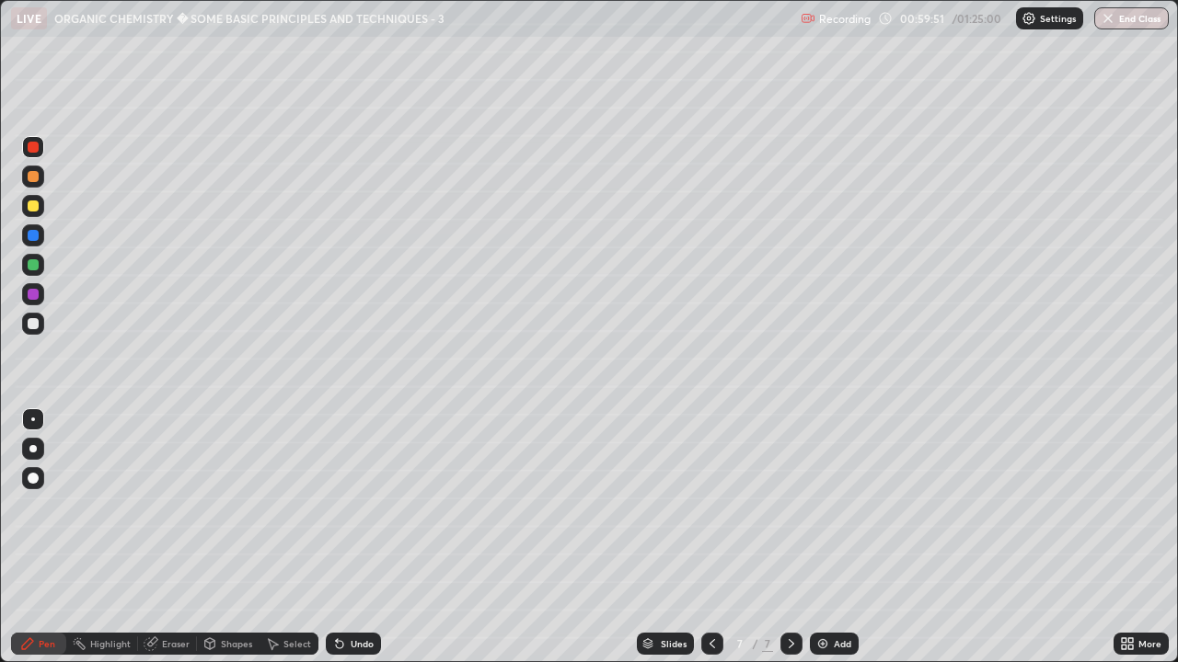
click at [33, 210] on div at bounding box center [33, 206] width 11 height 11
click at [35, 298] on div at bounding box center [33, 294] width 11 height 11
click at [30, 268] on div at bounding box center [33, 264] width 11 height 11
click at [32, 325] on div at bounding box center [33, 323] width 11 height 11
click at [176, 537] on div "Eraser" at bounding box center [176, 643] width 28 height 9
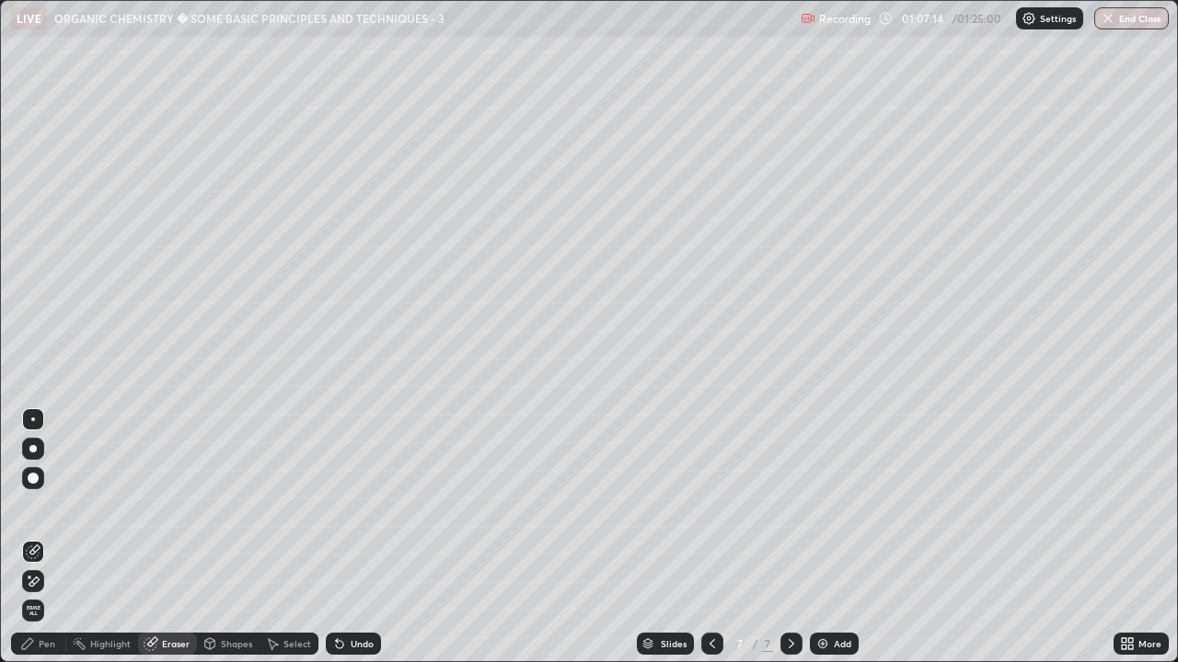
click at [47, 537] on div "Pen" at bounding box center [47, 643] width 17 height 9
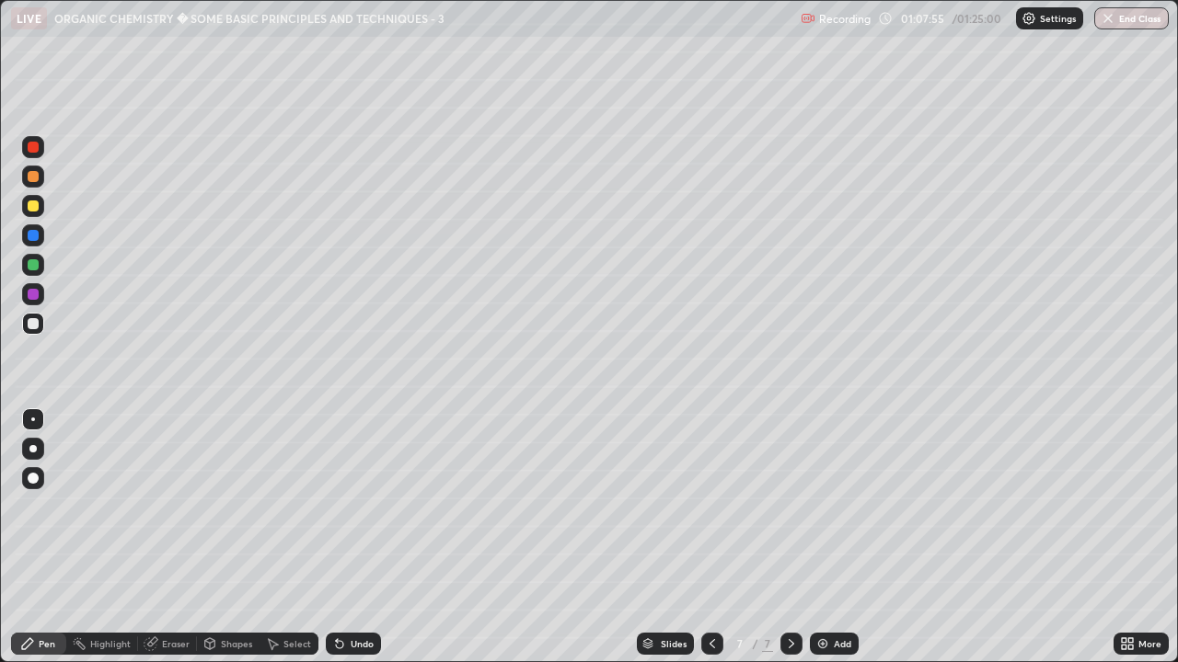
click at [820, 537] on img at bounding box center [822, 644] width 15 height 15
click at [31, 151] on div at bounding box center [33, 147] width 11 height 11
click at [40, 209] on div at bounding box center [33, 206] width 22 height 22
click at [33, 449] on div at bounding box center [32, 448] width 7 height 7
click at [35, 236] on div at bounding box center [33, 235] width 11 height 11
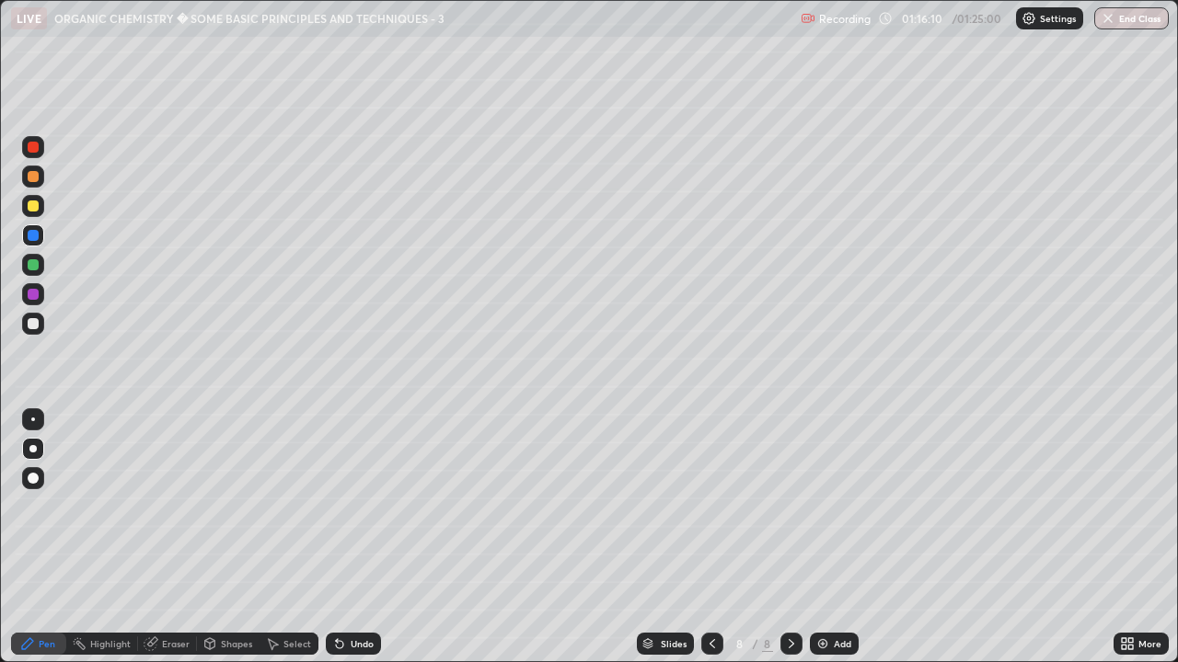
click at [33, 420] on div at bounding box center [33, 420] width 4 height 4
click at [179, 537] on div "Eraser" at bounding box center [176, 643] width 28 height 9
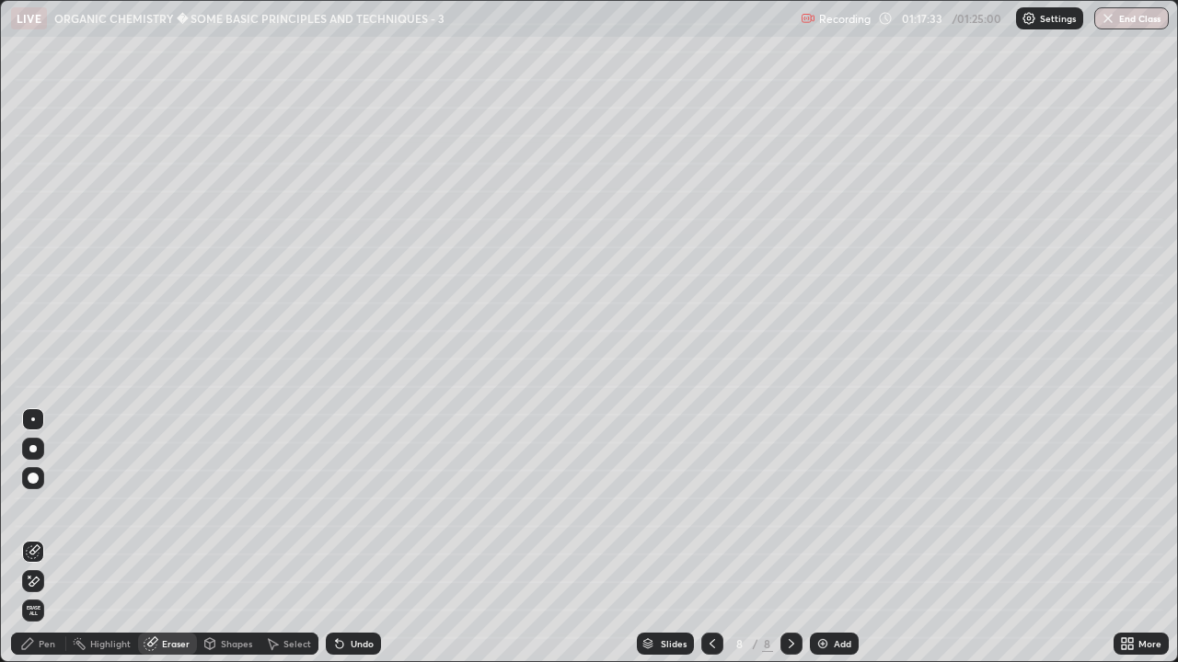
click at [51, 537] on div "Pen" at bounding box center [47, 643] width 17 height 9
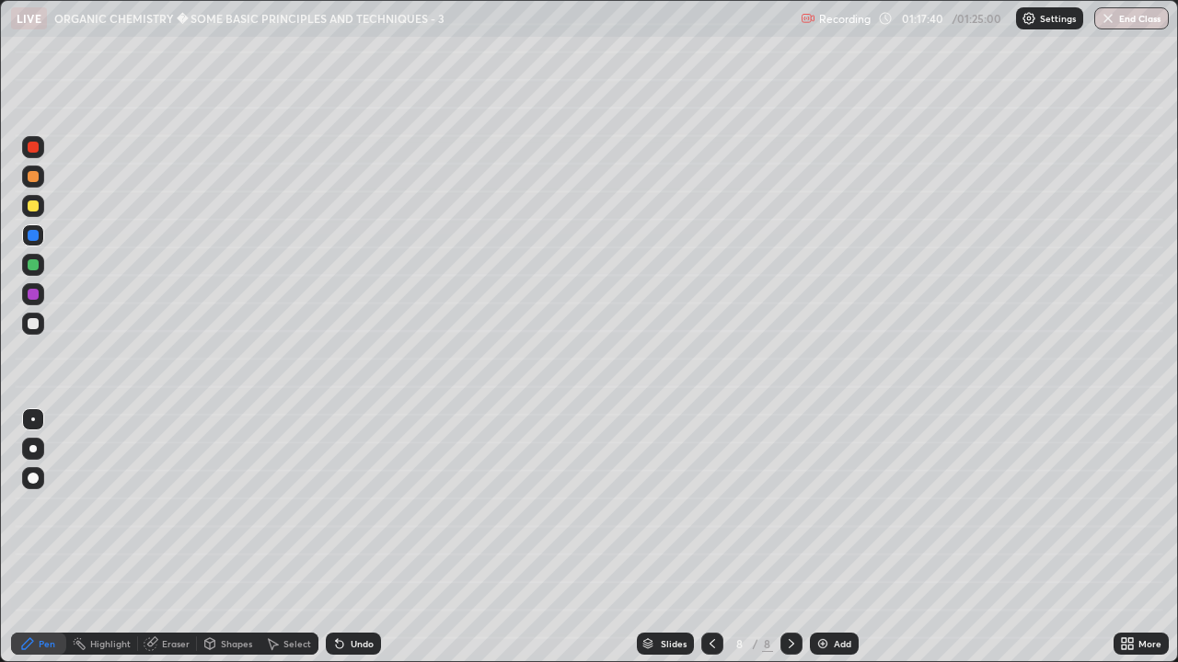
click at [179, 537] on div "Eraser" at bounding box center [176, 643] width 28 height 9
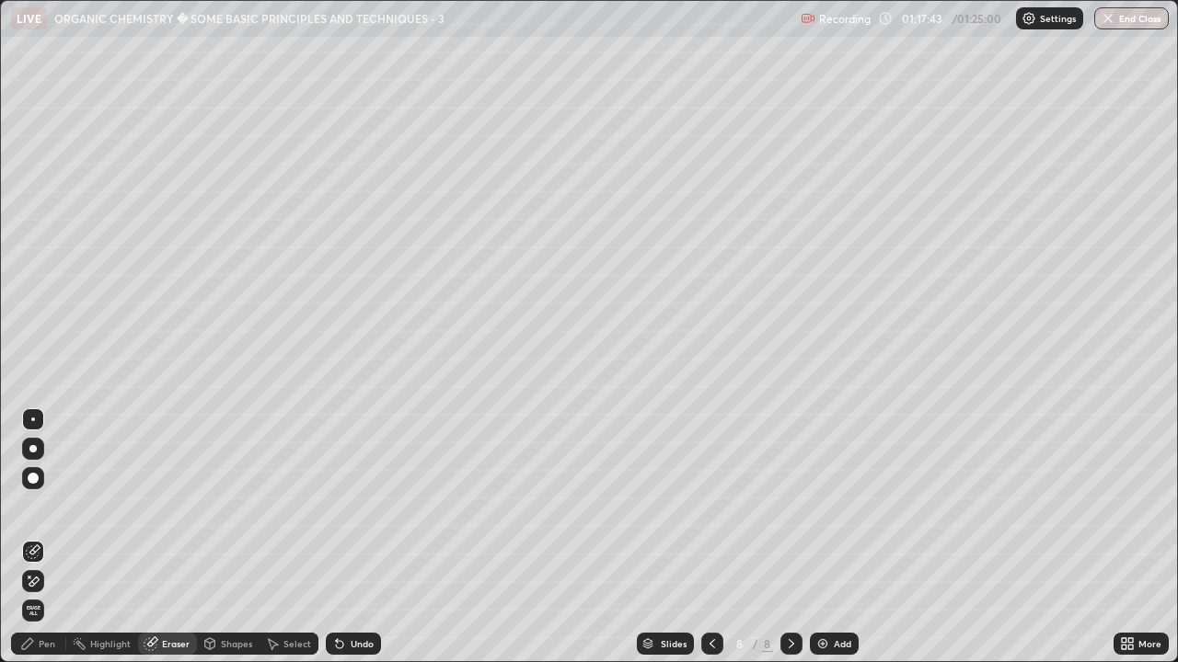
click at [52, 537] on div "Pen" at bounding box center [47, 643] width 17 height 9
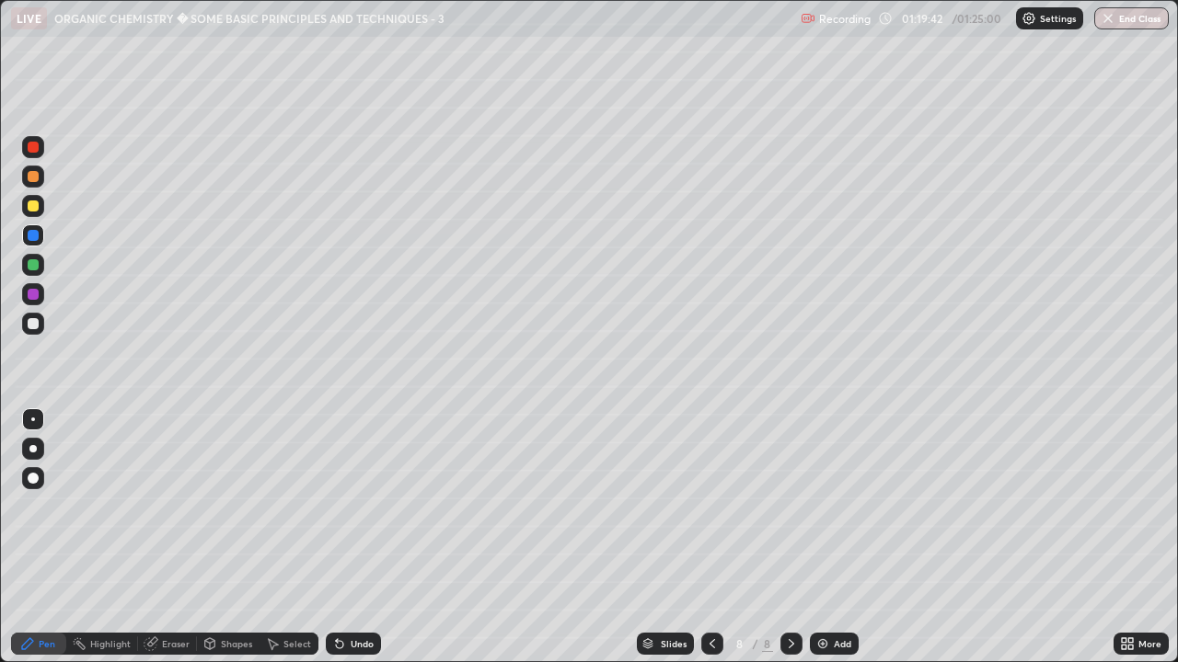
click at [815, 537] on img at bounding box center [822, 644] width 15 height 15
click at [36, 206] on div at bounding box center [33, 206] width 11 height 11
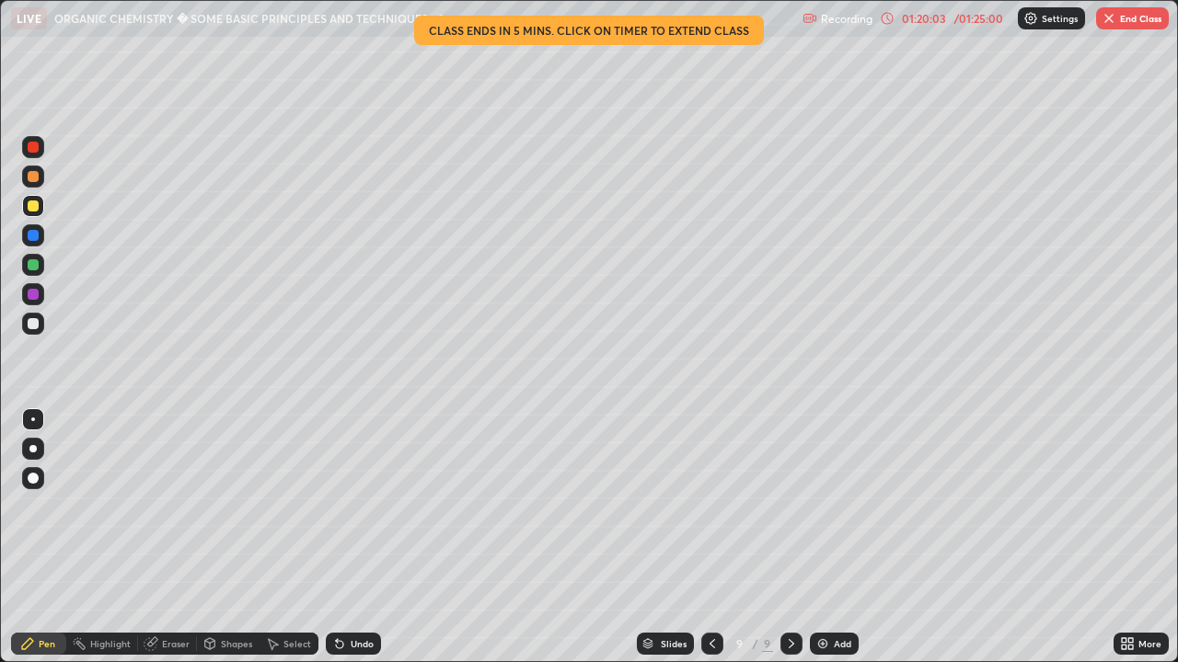
click at [177, 537] on div "Eraser" at bounding box center [176, 643] width 28 height 9
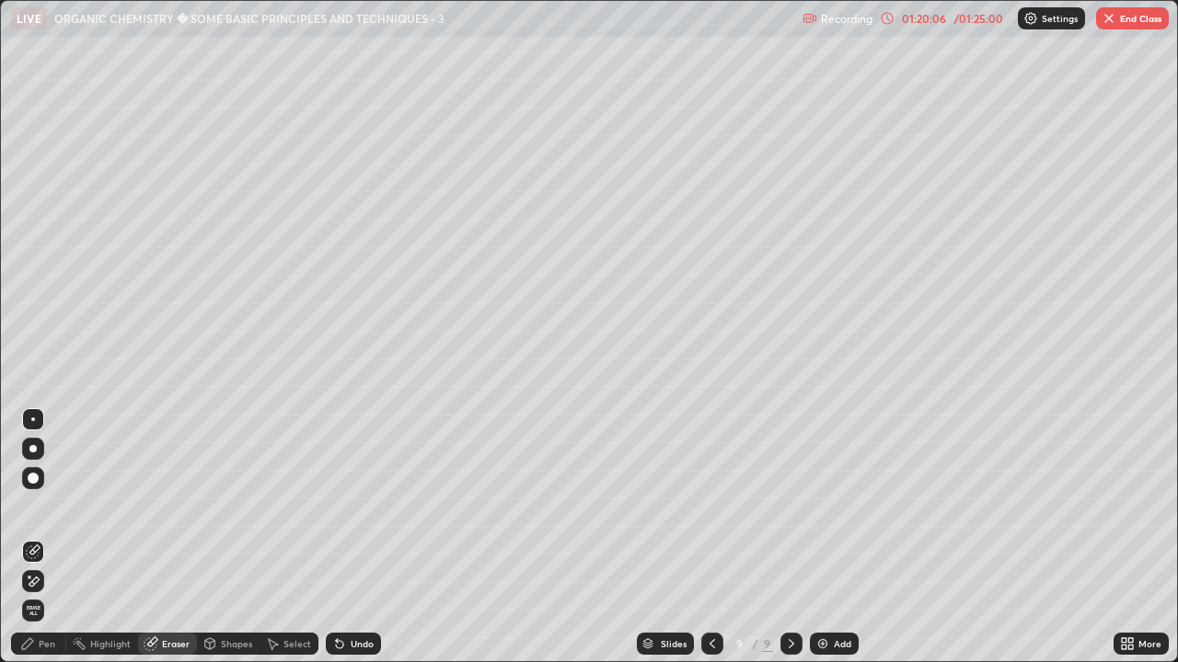
click at [51, 537] on div "Pen" at bounding box center [47, 643] width 17 height 9
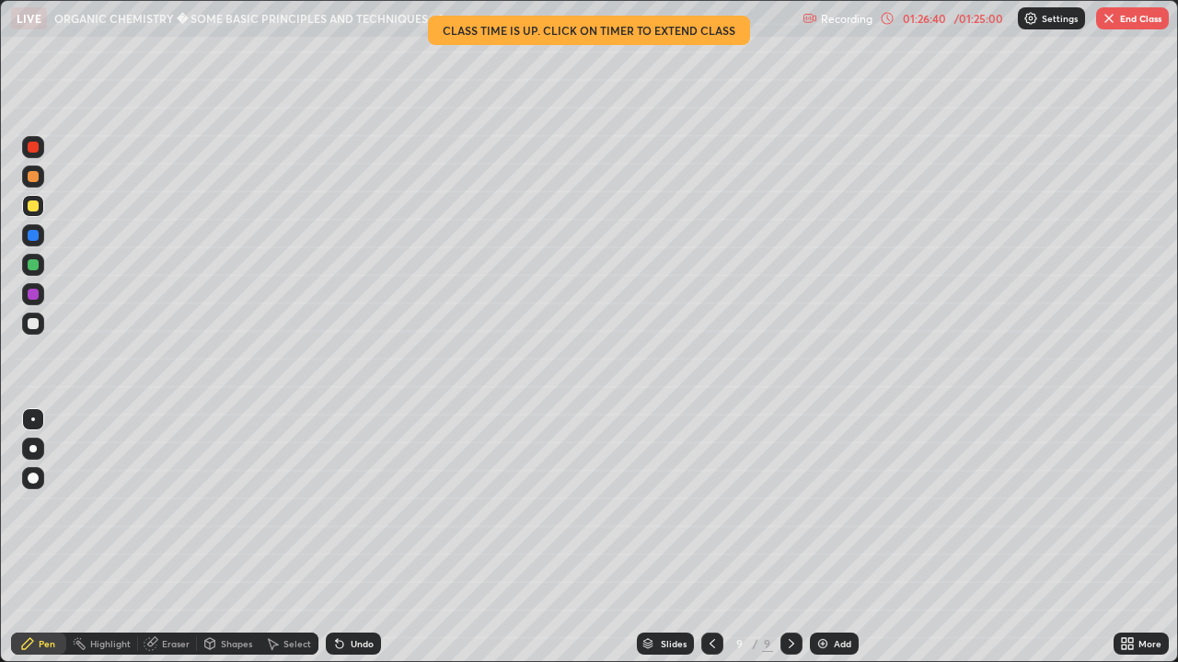
click at [1128, 20] on button "End Class" at bounding box center [1132, 18] width 73 height 22
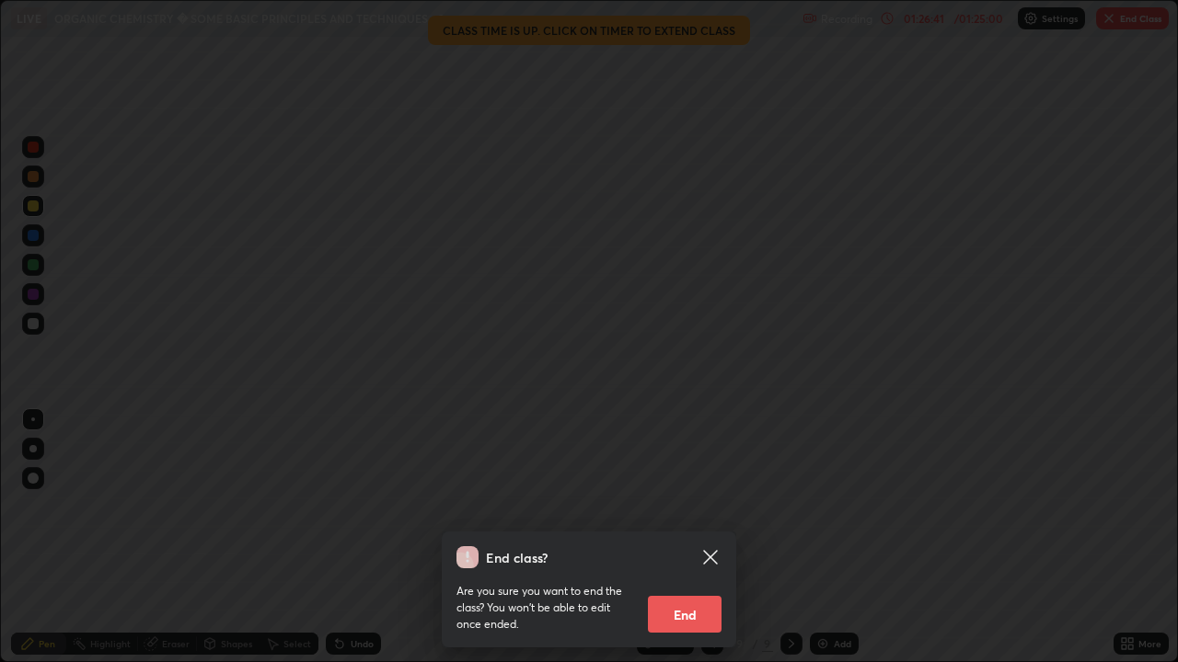
click at [691, 537] on button "End" at bounding box center [685, 614] width 74 height 37
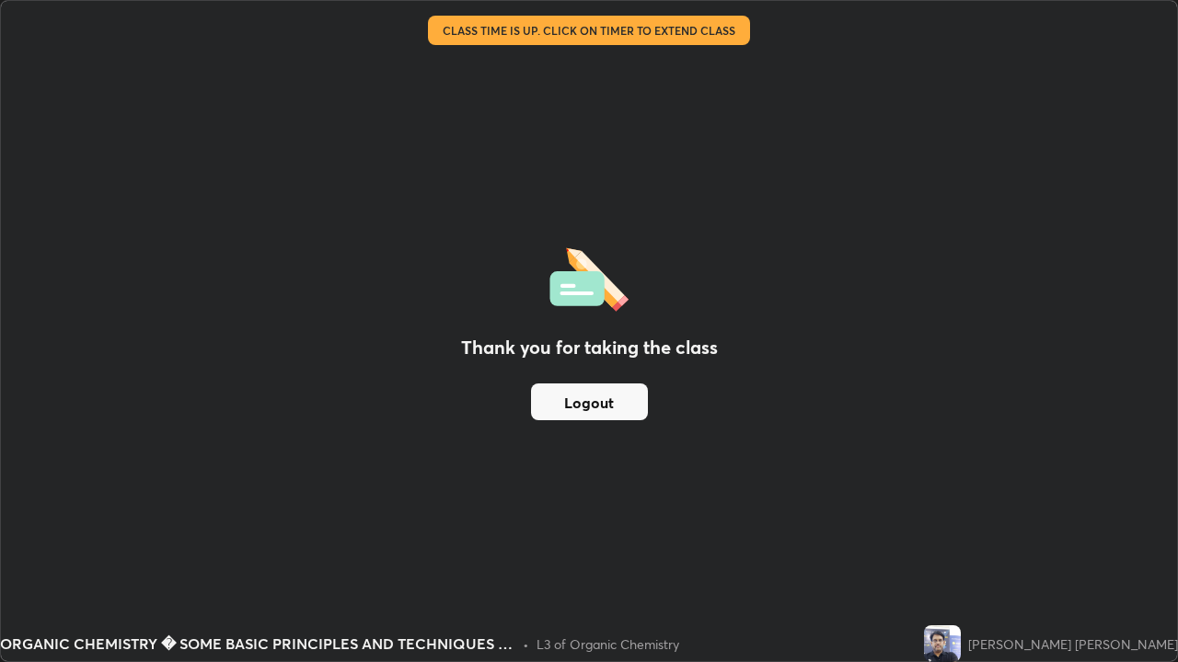
click at [595, 397] on button "Logout" at bounding box center [589, 402] width 117 height 37
click at [597, 397] on button "Logout" at bounding box center [589, 402] width 117 height 37
click at [593, 397] on button "Logout" at bounding box center [589, 402] width 117 height 37
click at [592, 400] on button "Logout" at bounding box center [589, 402] width 117 height 37
click at [591, 400] on button "Logout" at bounding box center [589, 402] width 117 height 37
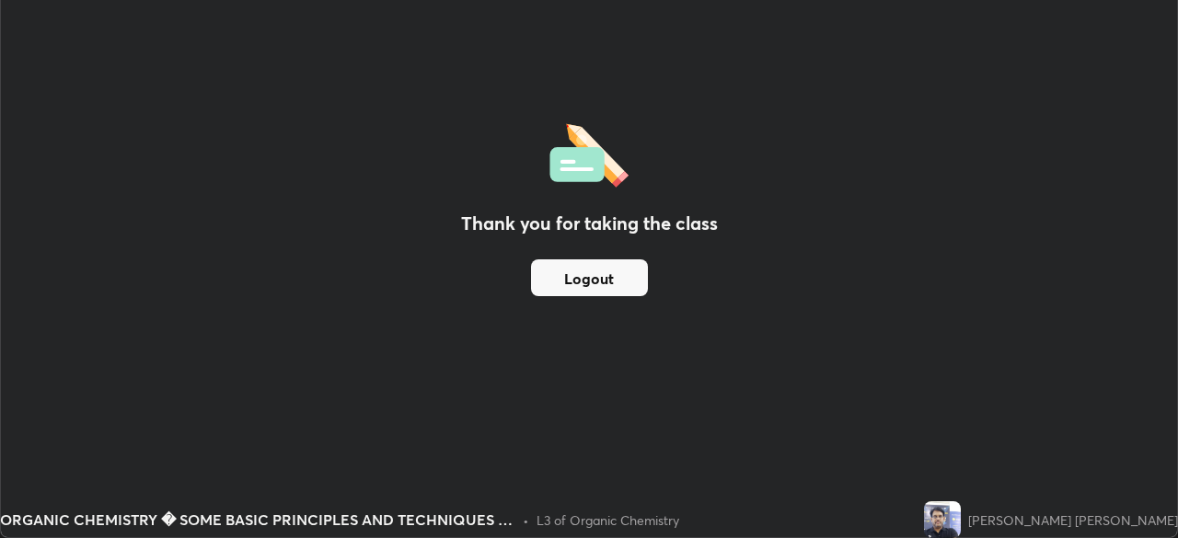
scroll to position [91473, 90834]
